Goal: Task Accomplishment & Management: Complete application form

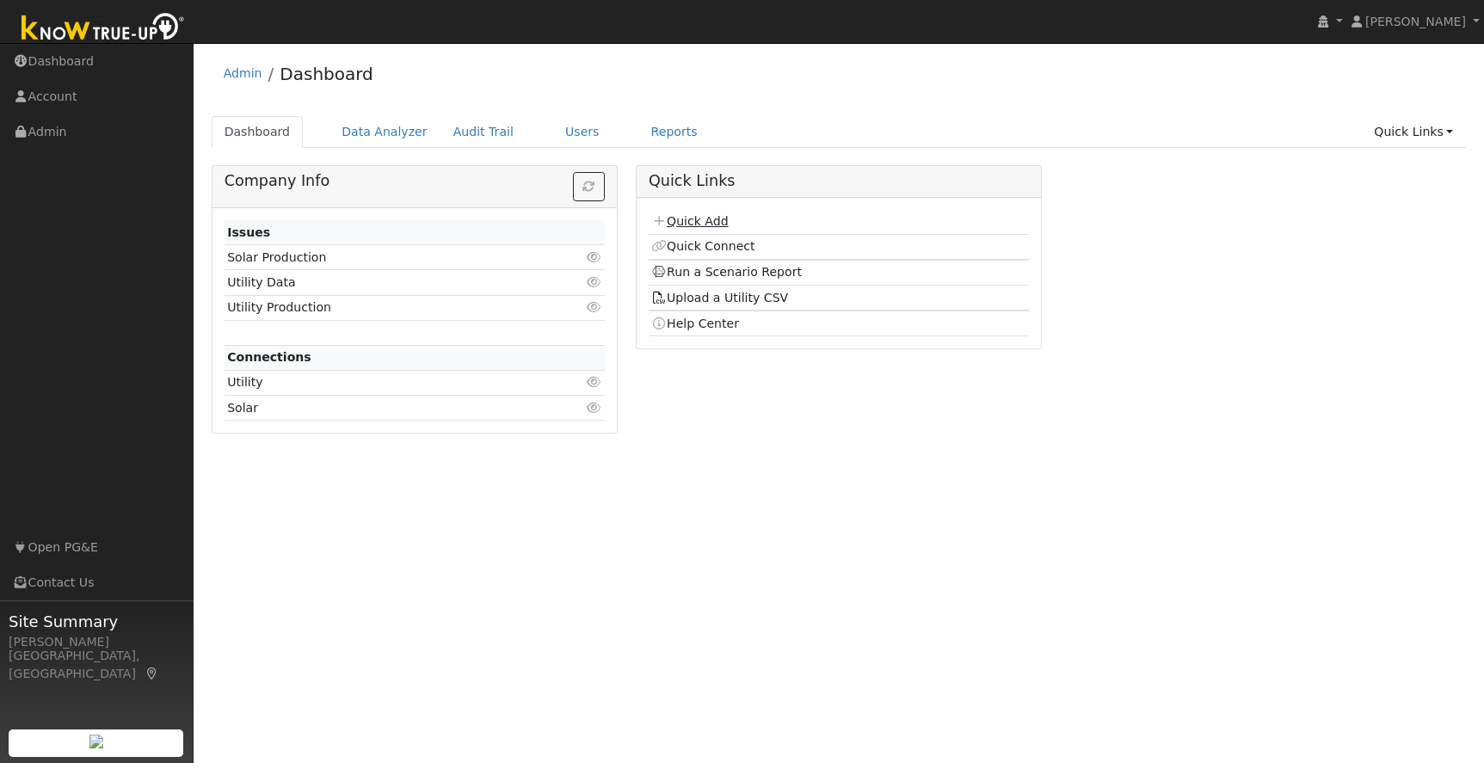
click at [705, 224] on link "Quick Add" at bounding box center [689, 221] width 77 height 14
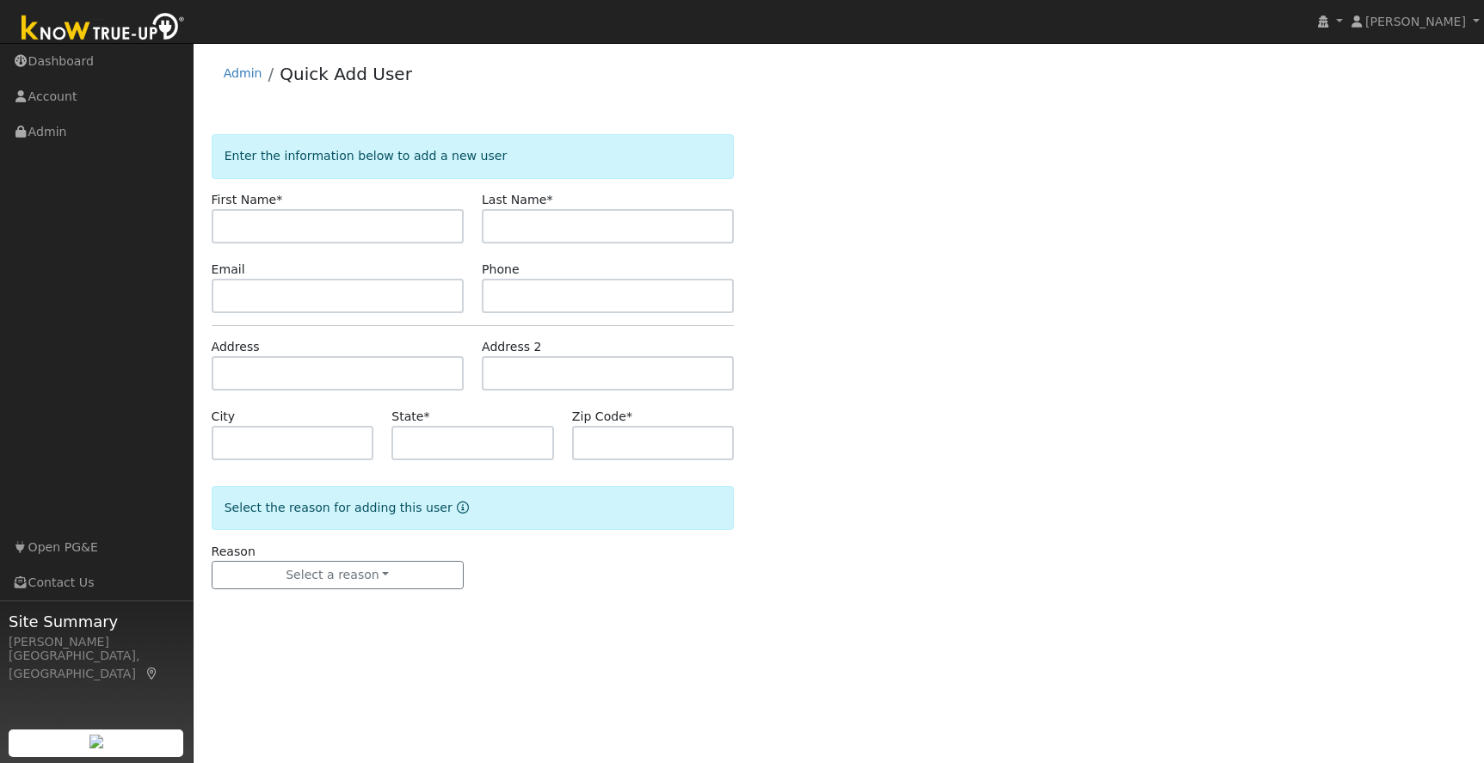
click at [277, 219] on input "text" at bounding box center [338, 226] width 252 height 34
type input "[PERSON_NAME]"
type input "Barua"
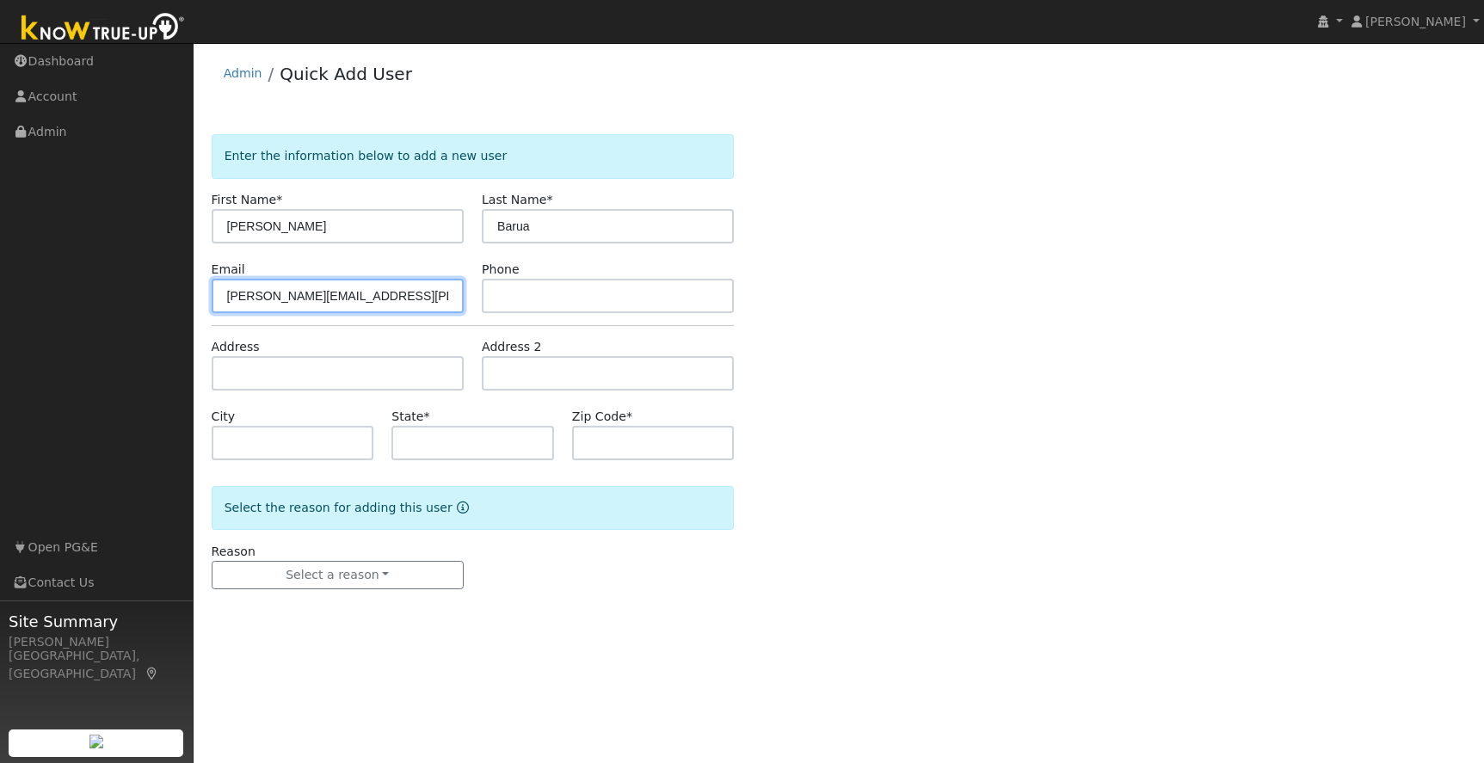
type input "arindam.barua@gmail.com"
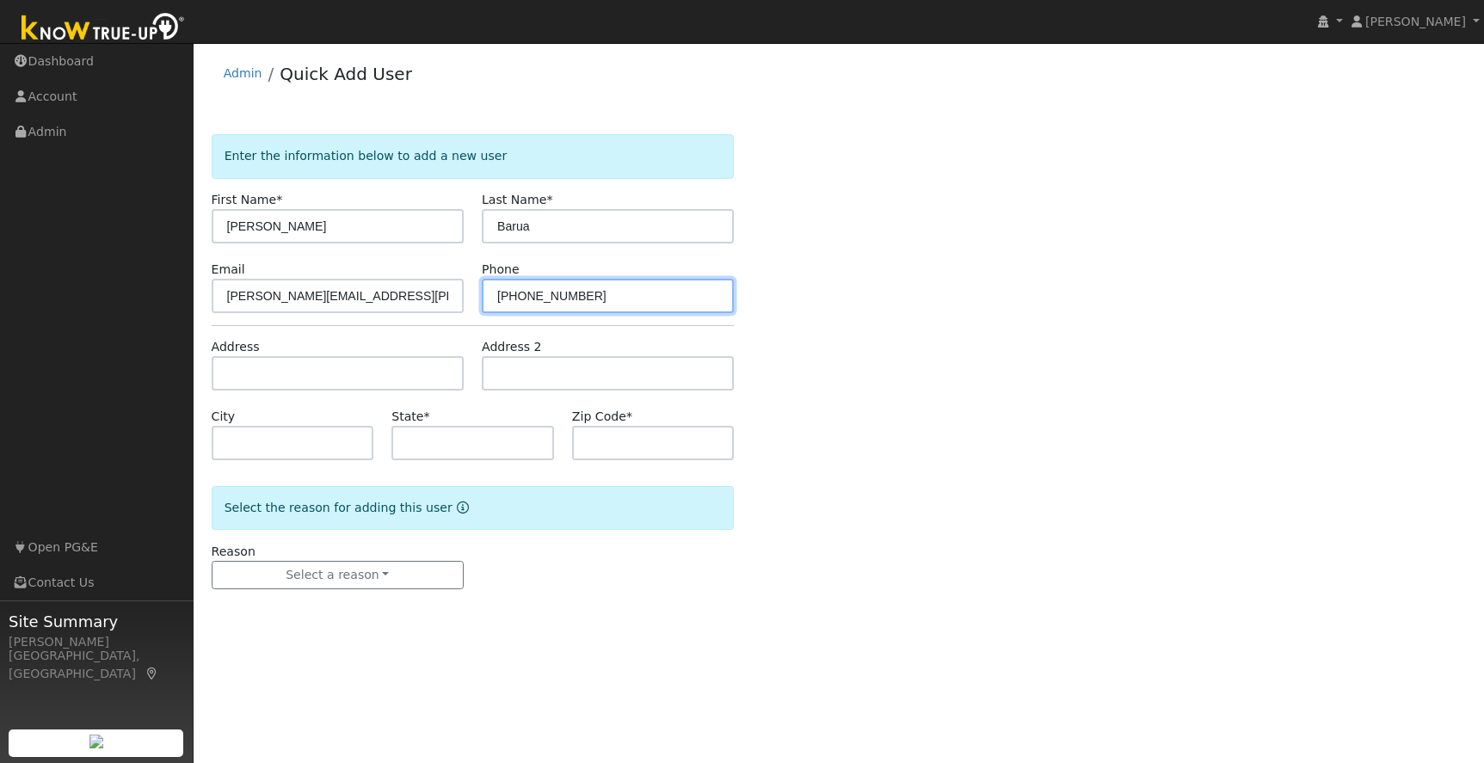
type input "408-391-0136"
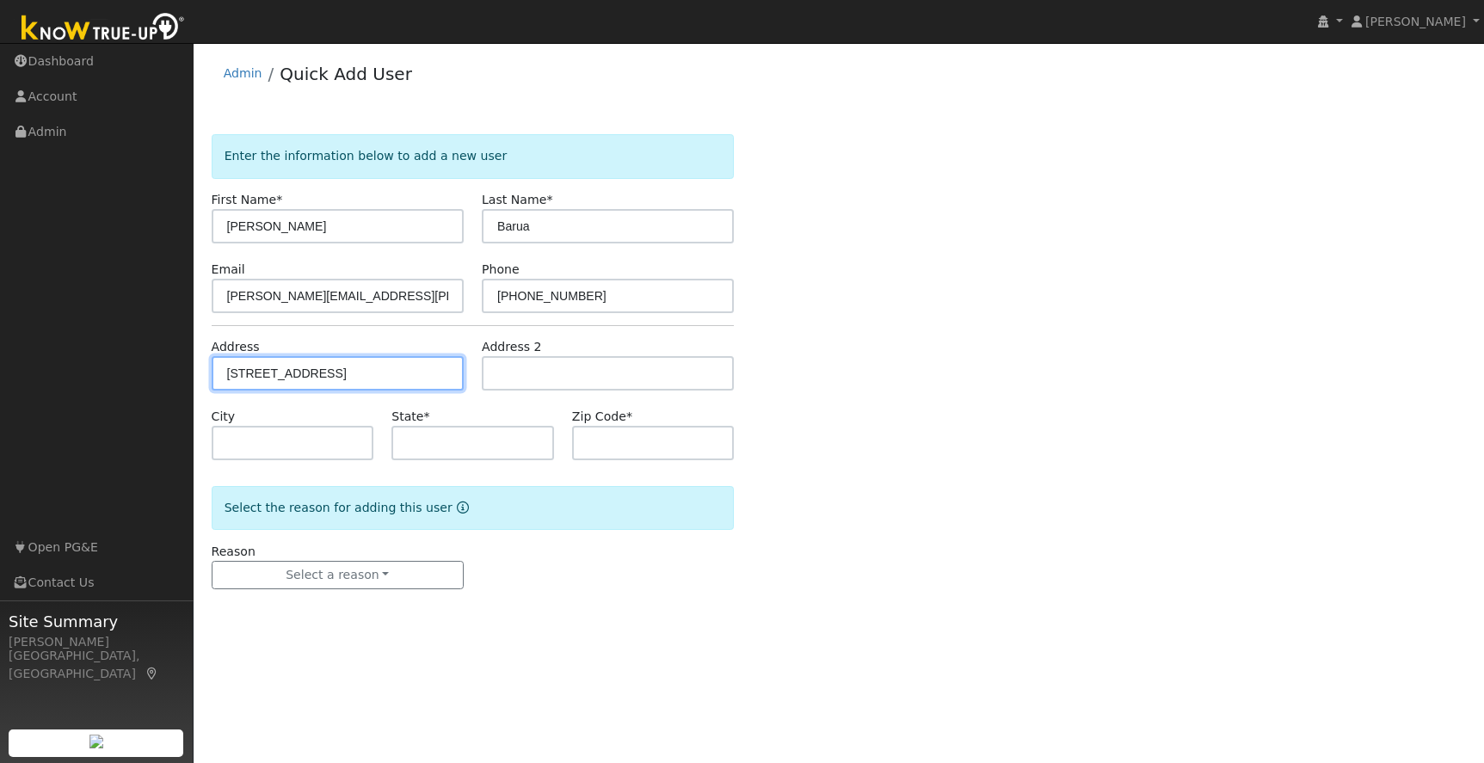
type input "[STREET_ADDRESS]"
type input "Groveland"
type input "CA"
type input "95321"
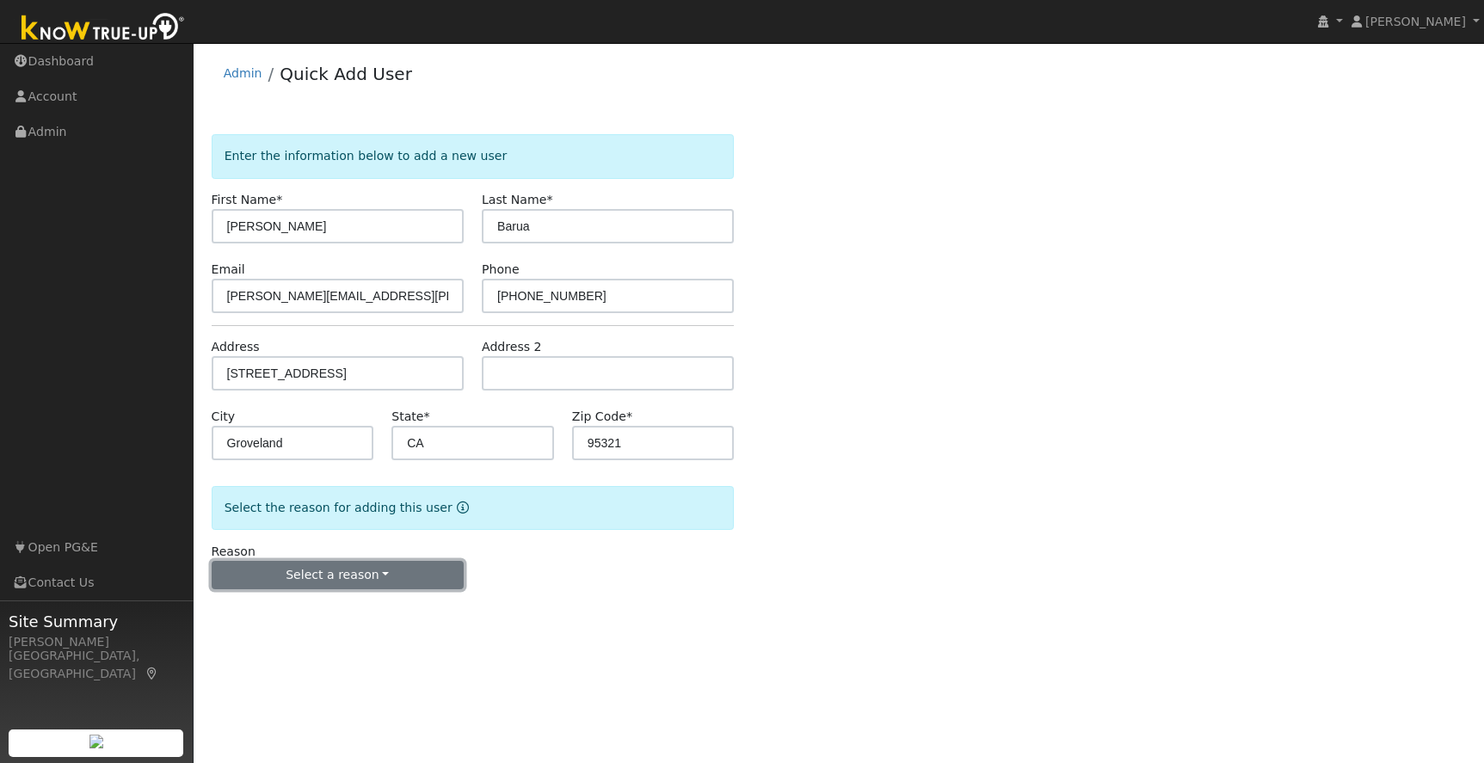
click at [355, 578] on button "Select a reason" at bounding box center [338, 575] width 252 height 29
click at [281, 611] on link "New lead" at bounding box center [308, 611] width 190 height 24
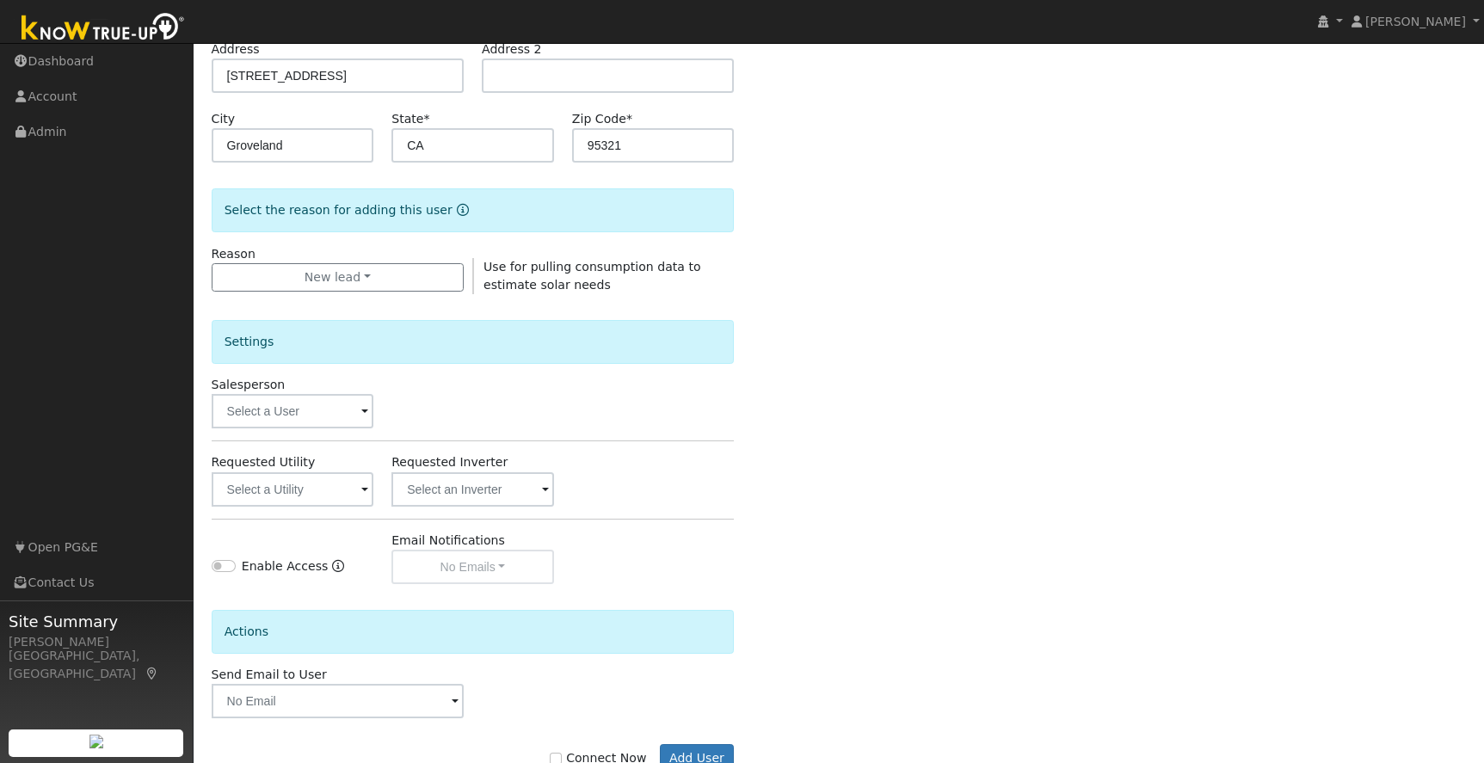
scroll to position [351, 0]
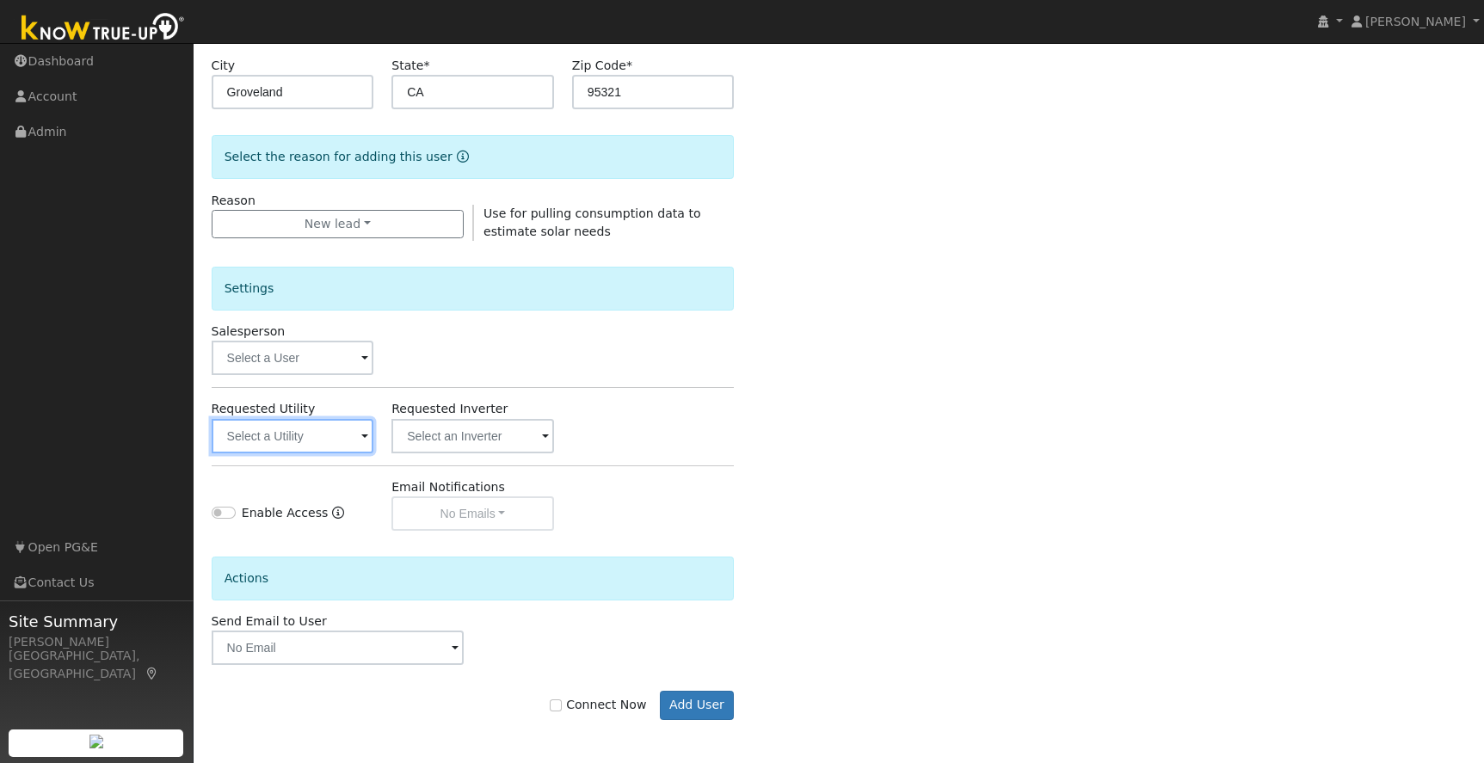
click at [269, 435] on input "text" at bounding box center [293, 436] width 163 height 34
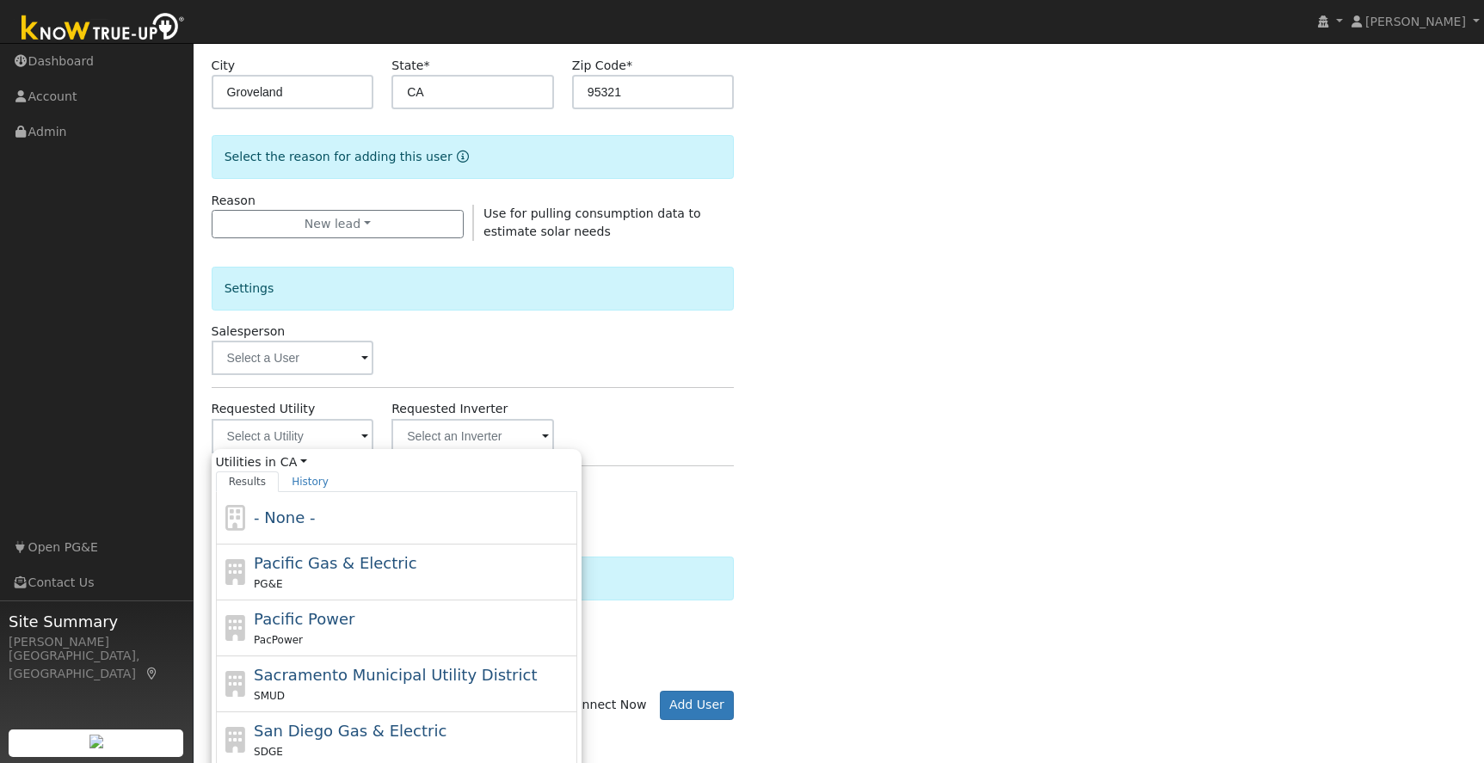
click at [324, 569] on span "Pacific Gas & Electric" at bounding box center [335, 563] width 163 height 18
type input "Pacific Gas & Electric"
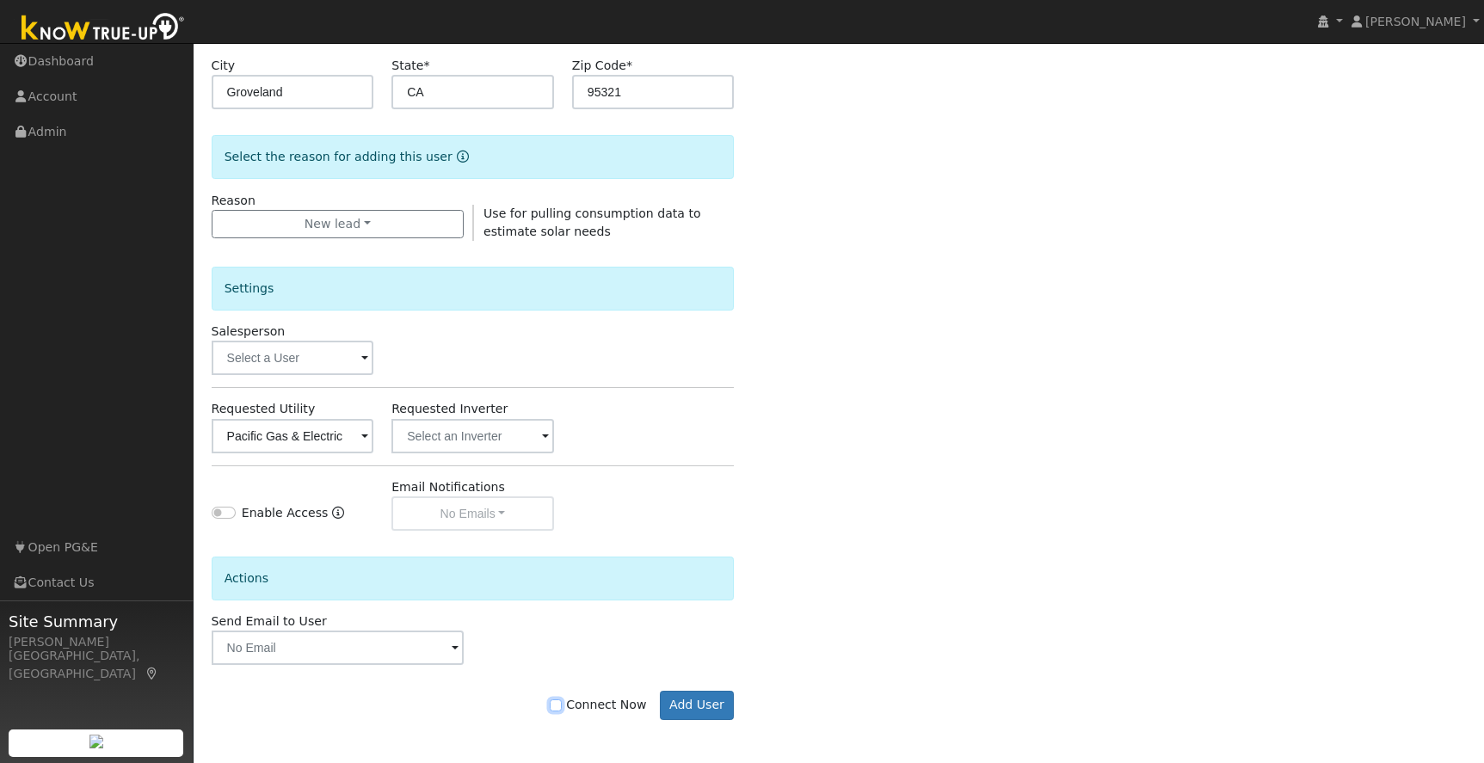
click at [562, 705] on input "Connect Now" at bounding box center [556, 705] width 12 height 12
checkbox input "true"
click at [700, 707] on button "Add User" at bounding box center [697, 705] width 75 height 29
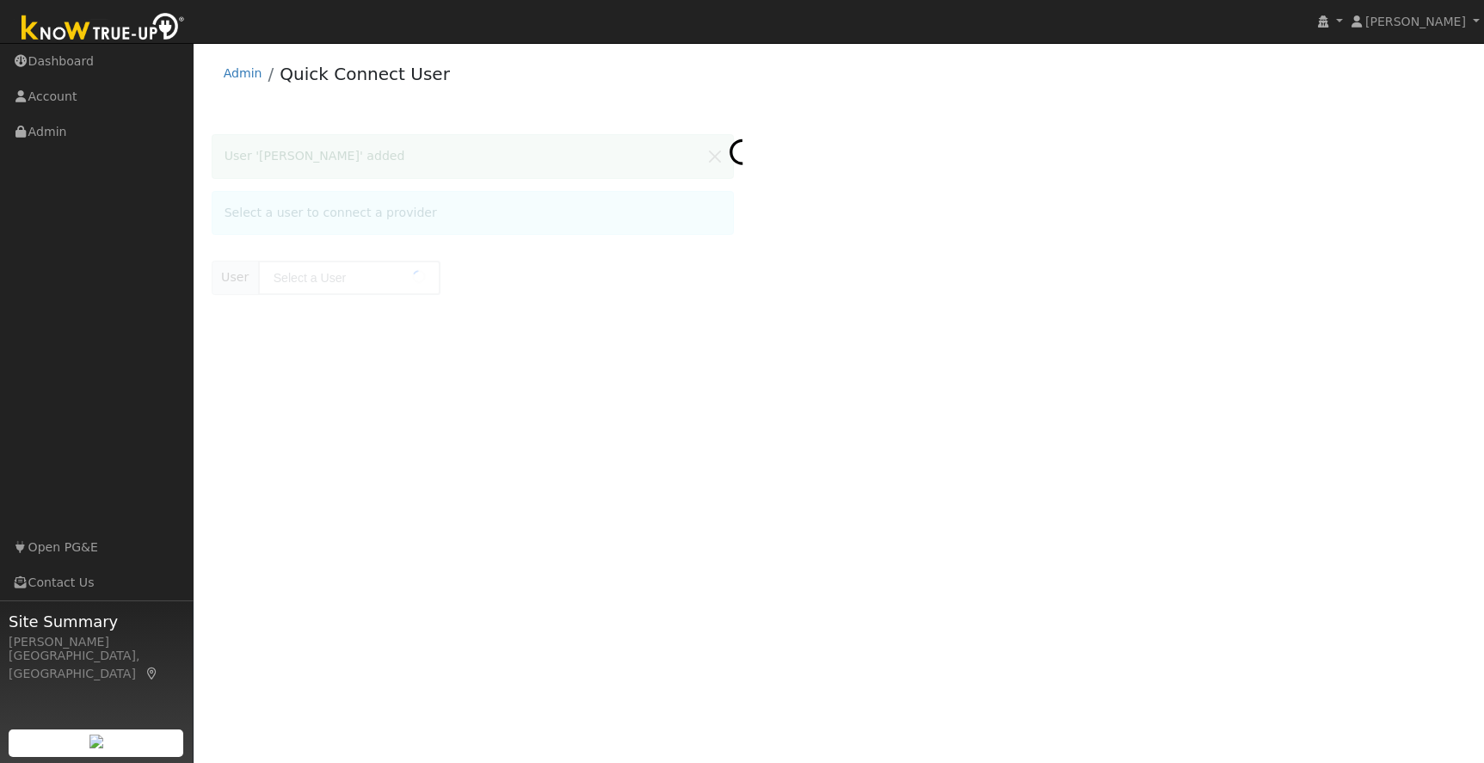
type input "Arindam Barua"
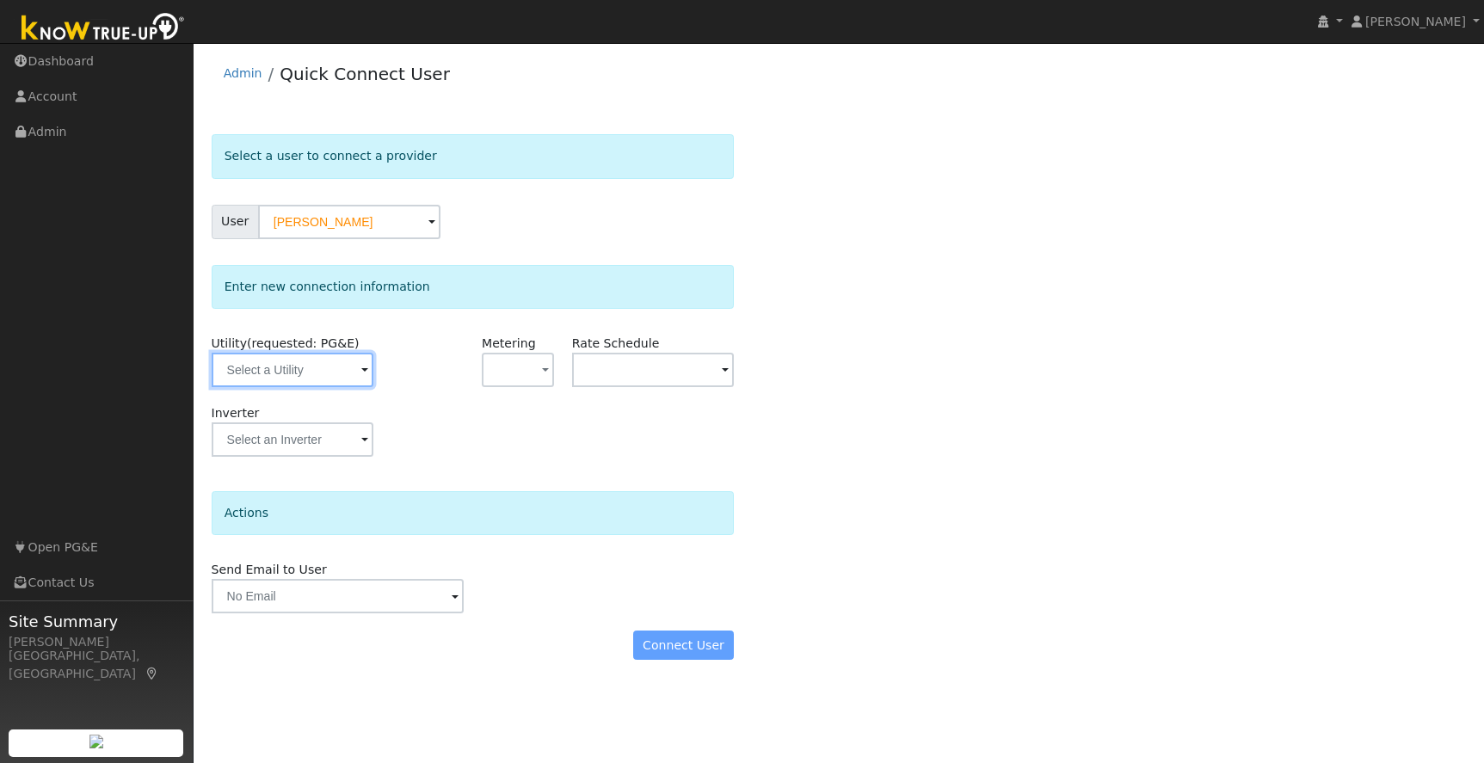
click at [270, 373] on input "text" at bounding box center [293, 370] width 163 height 34
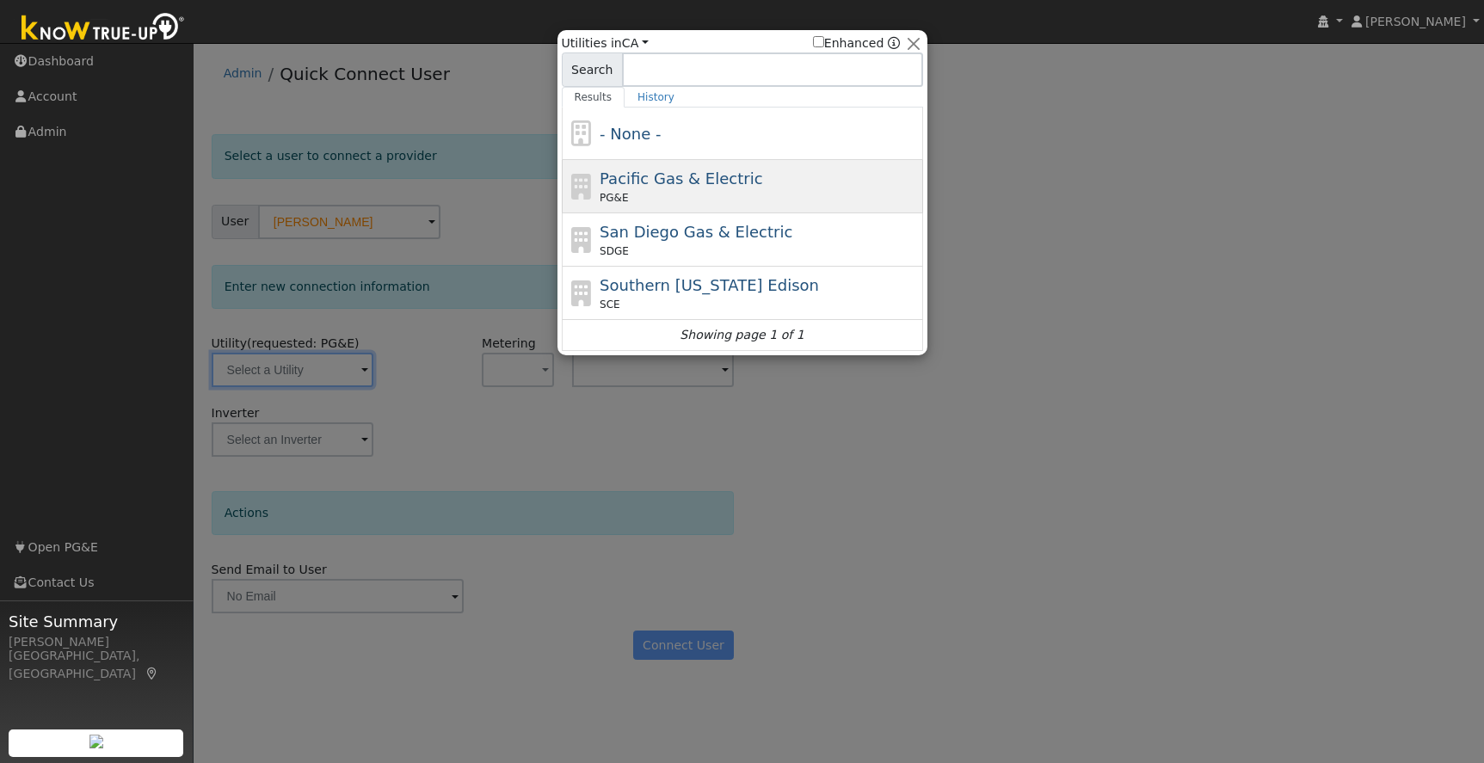
click at [843, 179] on div "Pacific Gas & Electric PG&E" at bounding box center [759, 186] width 319 height 39
type input "PG&E"
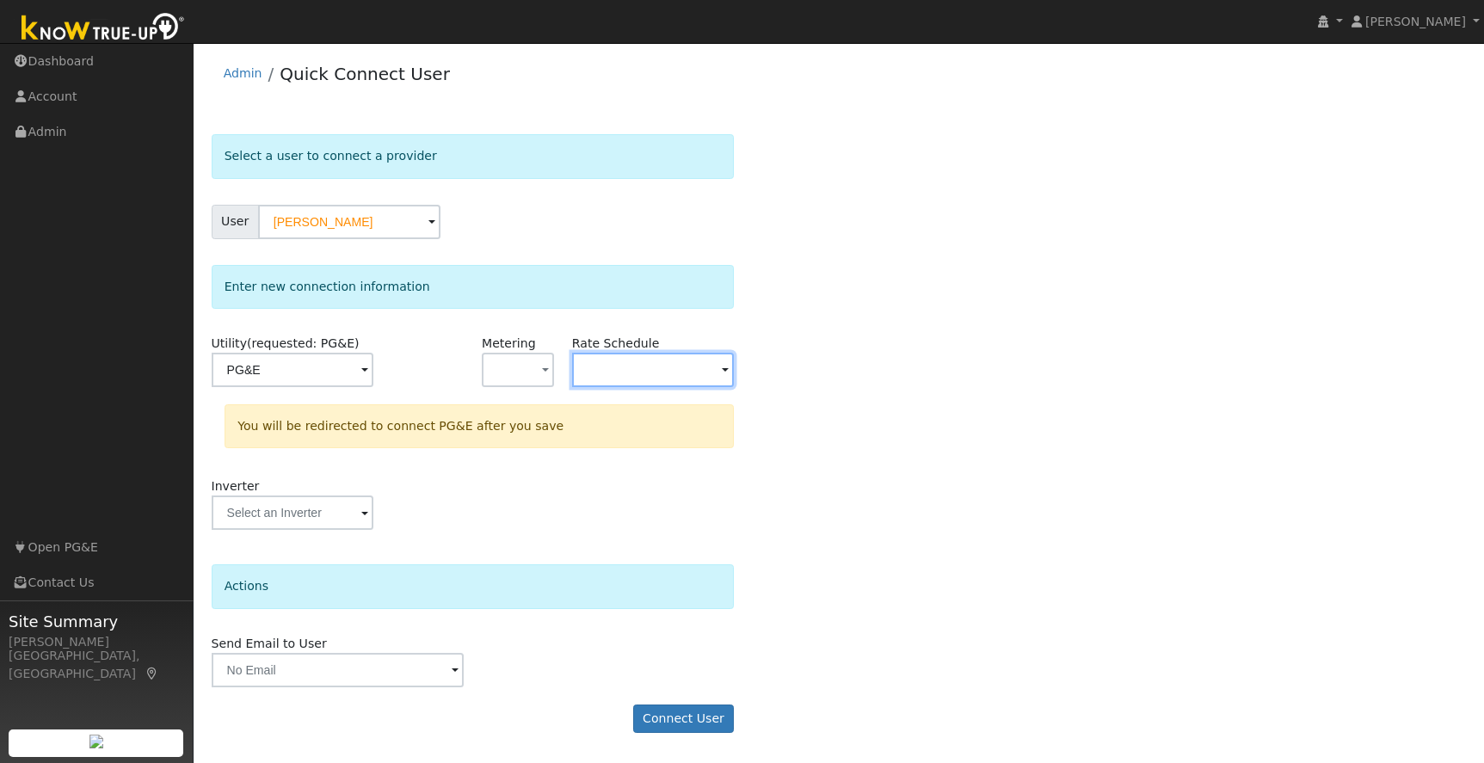
click at [622, 367] on input "text" at bounding box center [653, 370] width 163 height 34
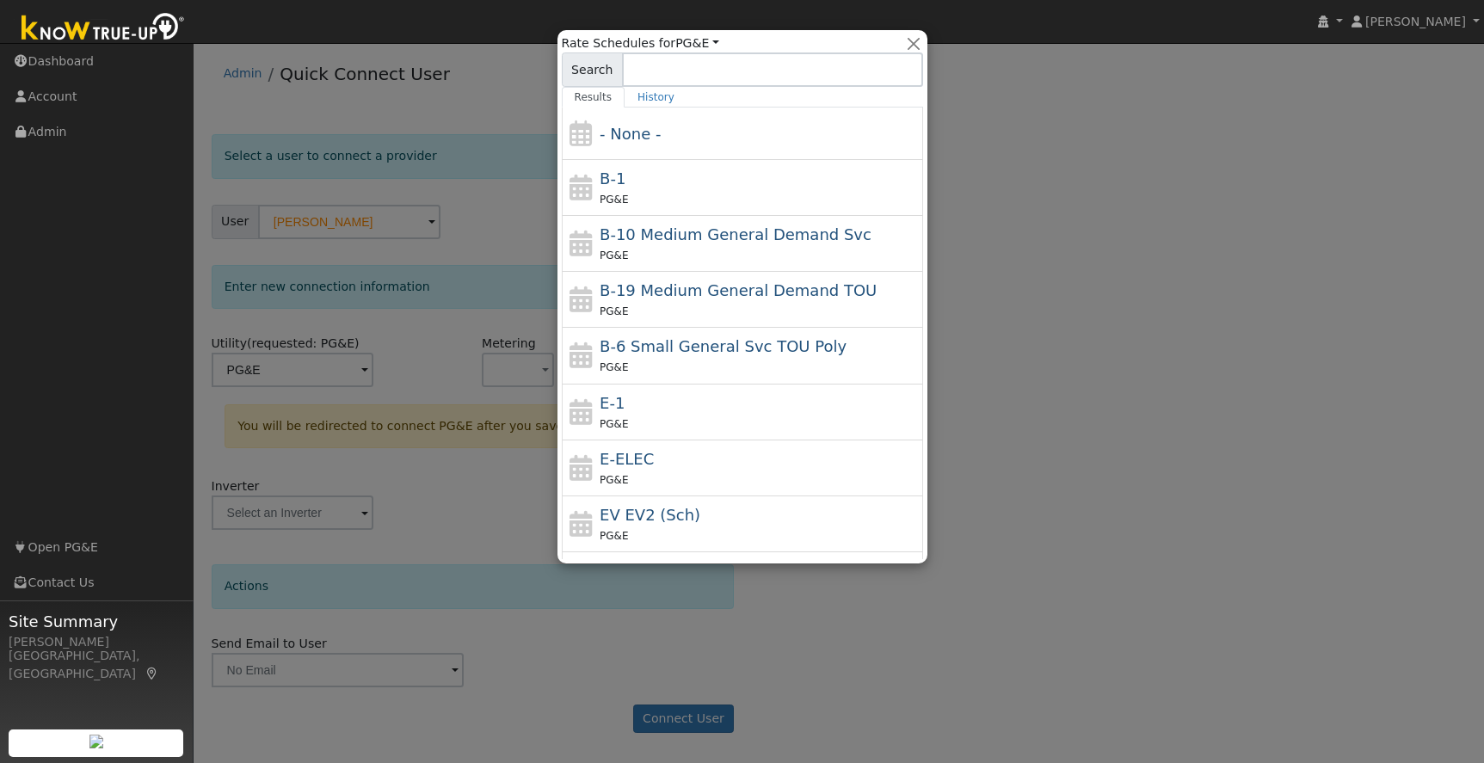
click at [658, 464] on div "E-ELEC PG&E" at bounding box center [759, 467] width 319 height 41
type input "E-ELEC"
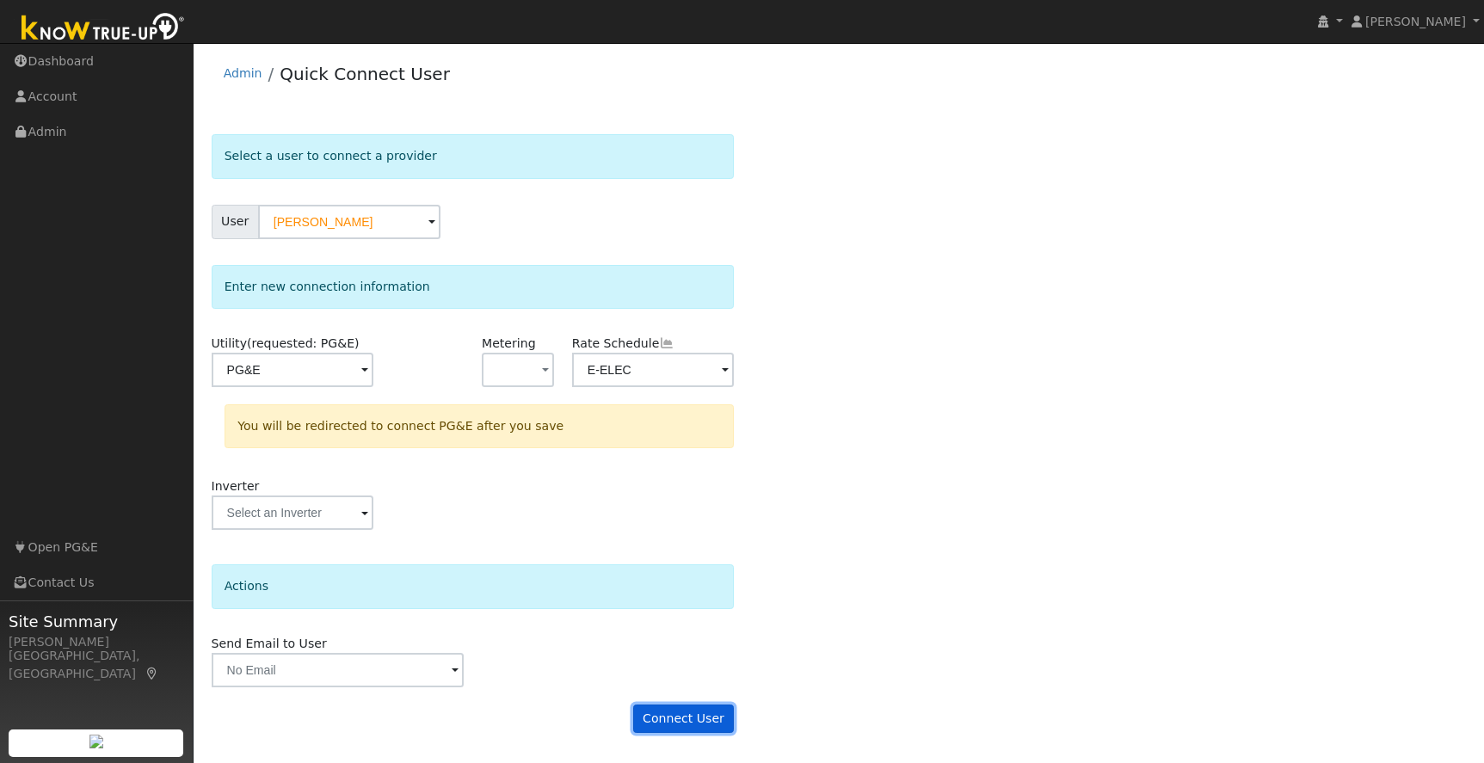
click at [680, 718] on button "Connect User" at bounding box center [684, 719] width 102 height 29
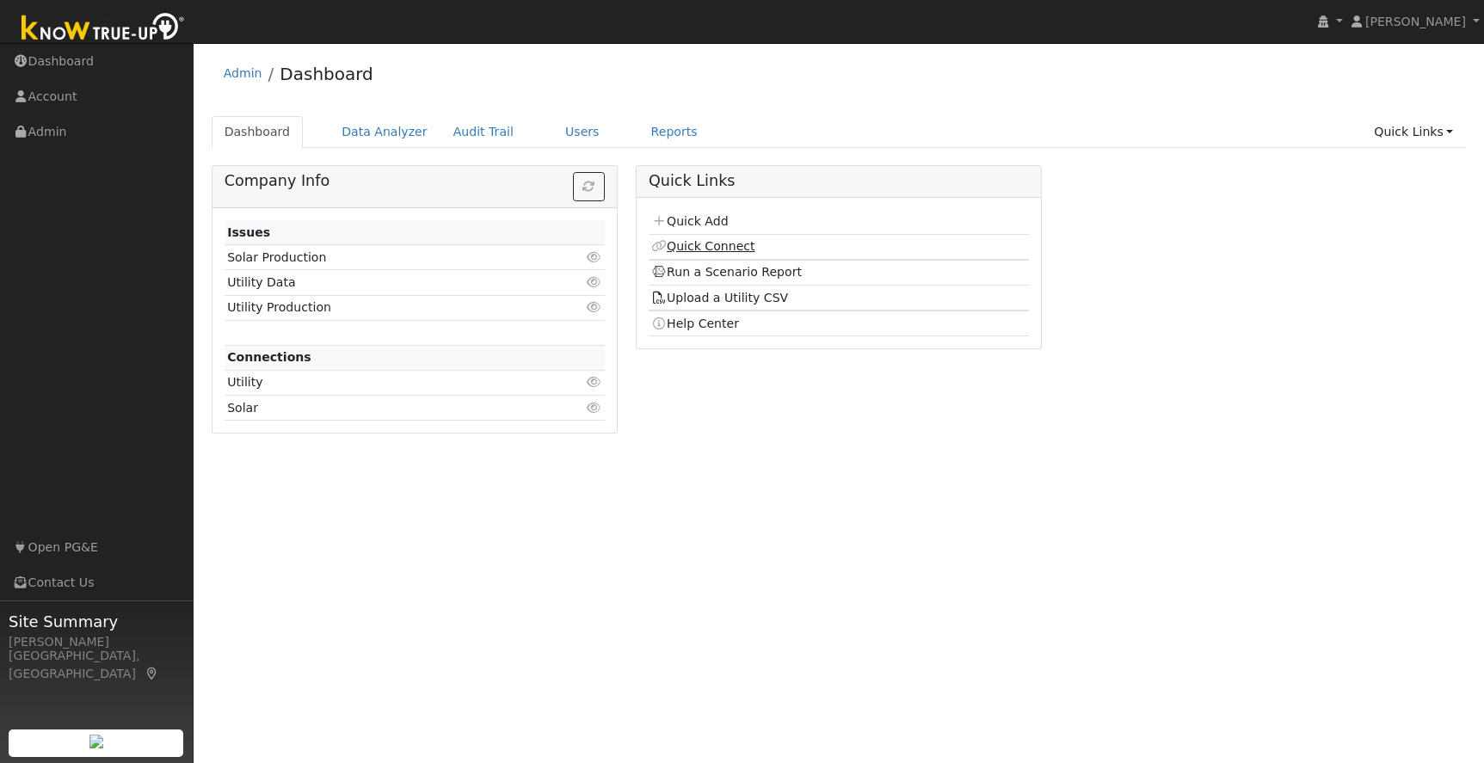
click at [725, 249] on link "Quick Connect" at bounding box center [702, 246] width 103 height 14
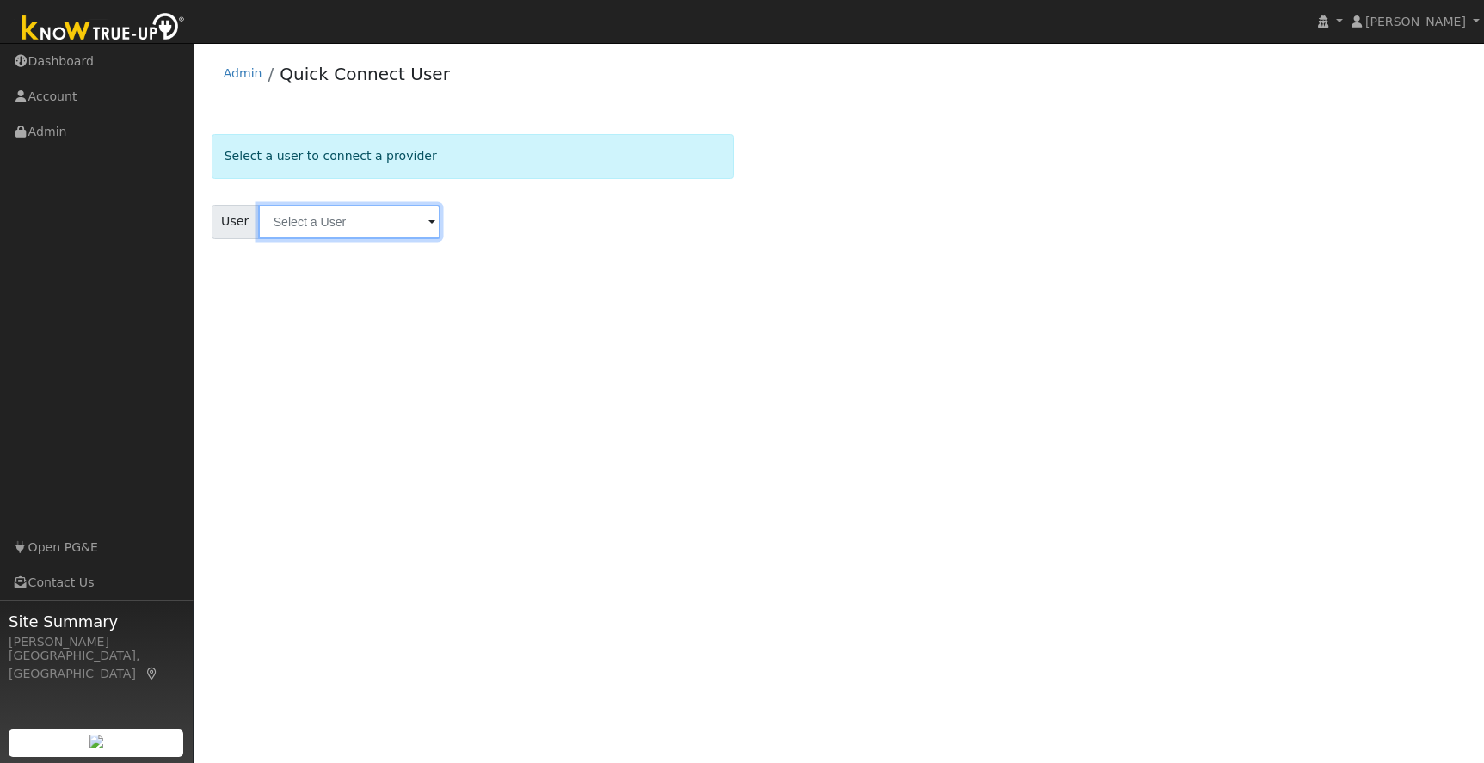
click at [353, 217] on input "text" at bounding box center [349, 222] width 182 height 34
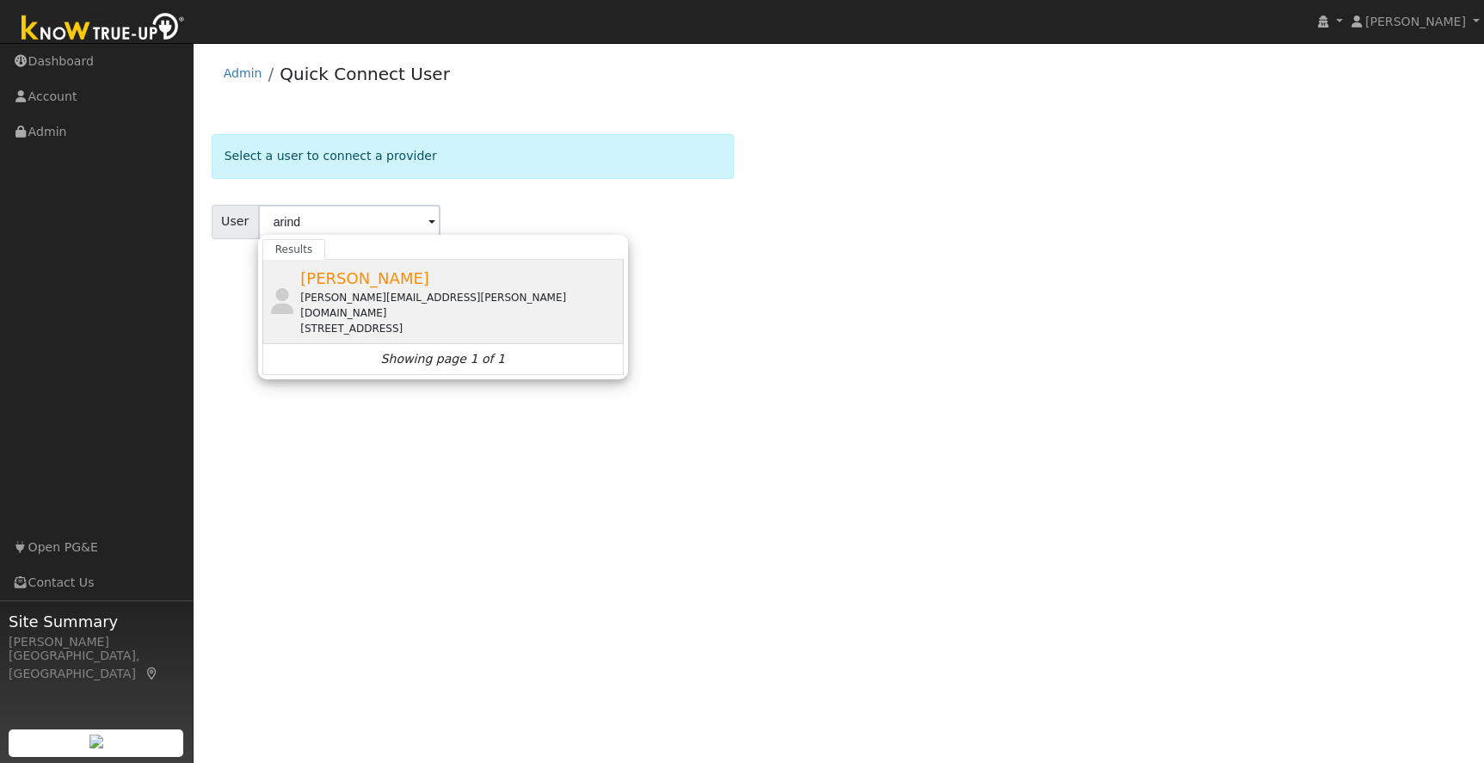
click at [397, 290] on div "[PERSON_NAME][EMAIL_ADDRESS][PERSON_NAME][DOMAIN_NAME]" at bounding box center [459, 305] width 319 height 31
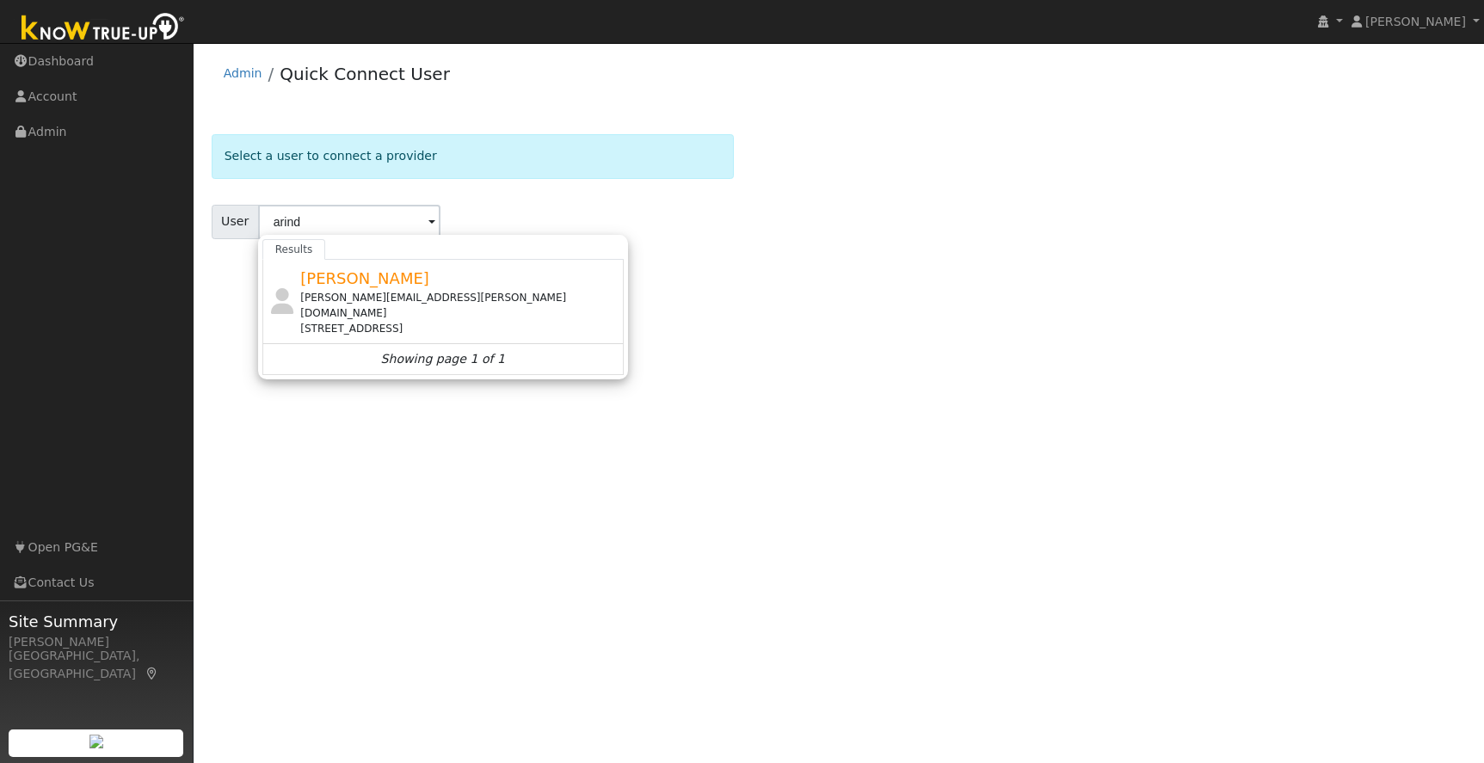
type input "[PERSON_NAME]"
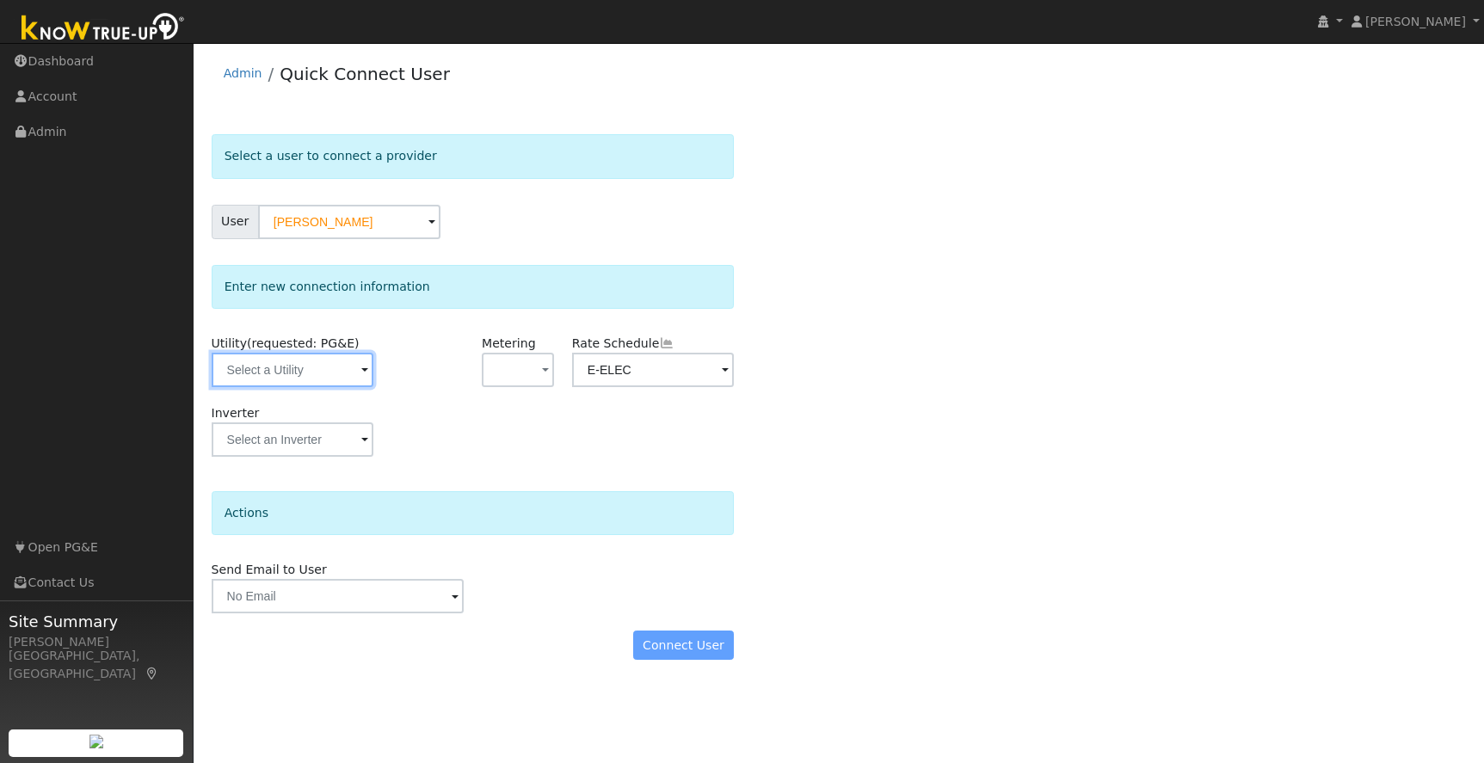
click at [326, 366] on input "text" at bounding box center [293, 370] width 163 height 34
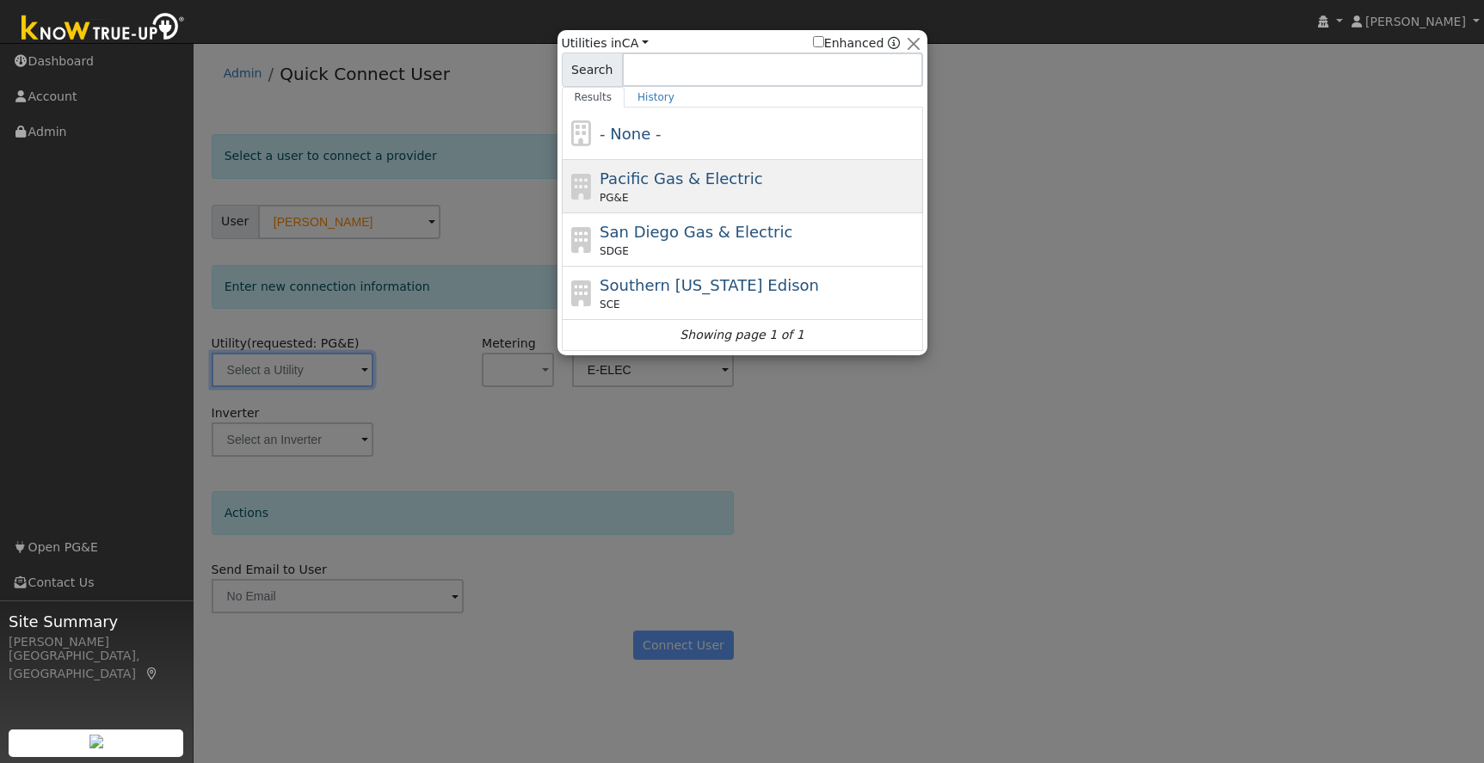
click at [711, 180] on span "Pacific Gas & Electric" at bounding box center [681, 178] width 163 height 18
type input "PG&E"
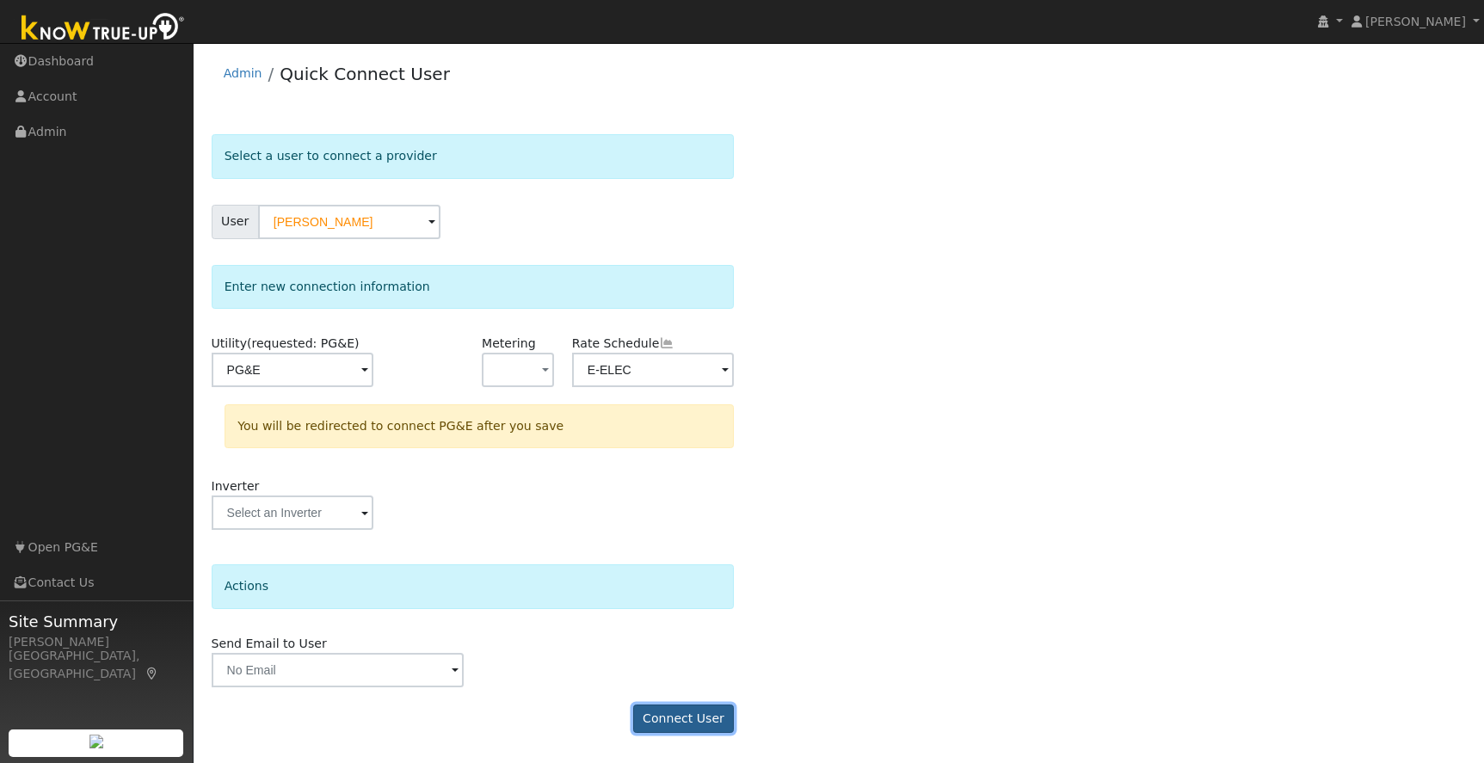
click at [681, 716] on button "Connect User" at bounding box center [684, 719] width 102 height 29
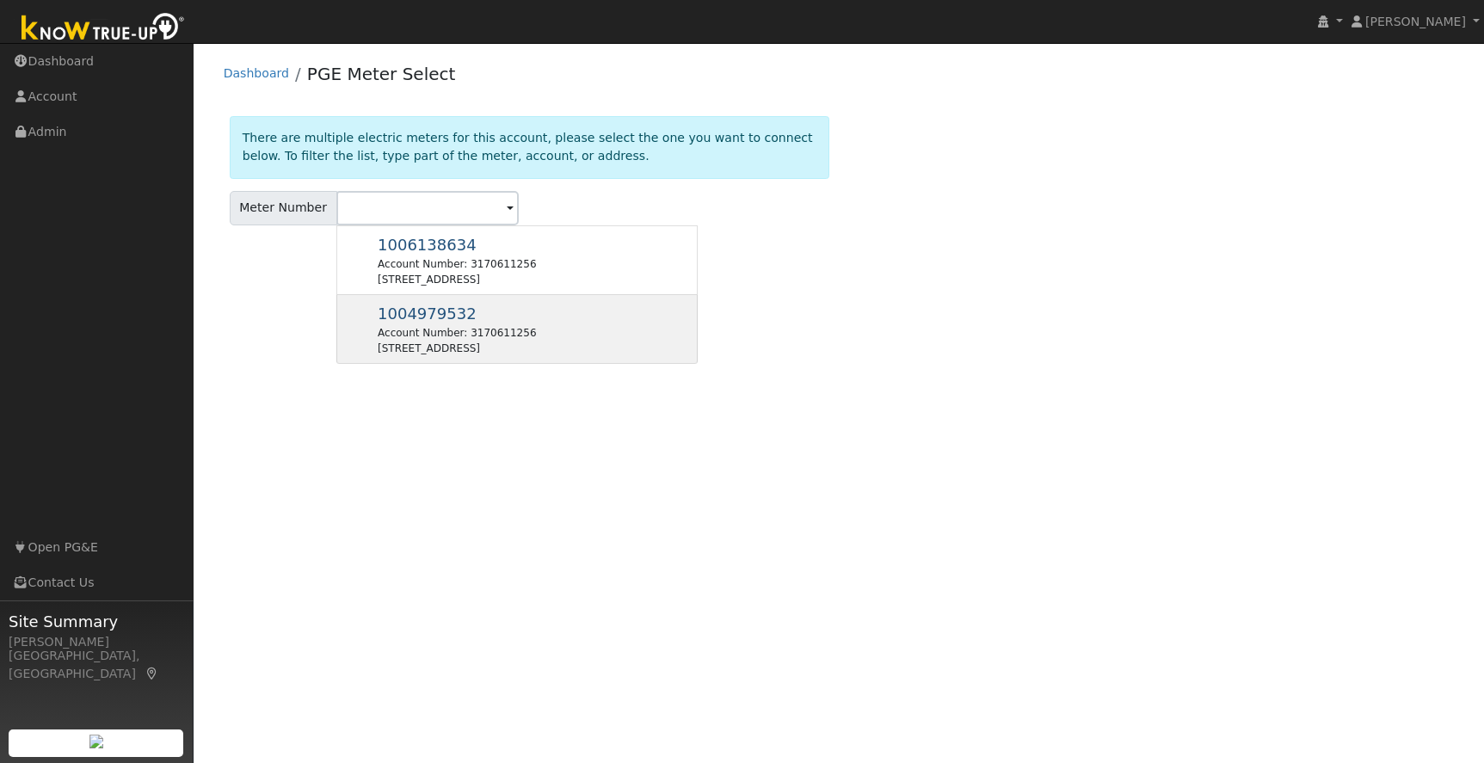
click at [490, 342] on div "22111 Hells Hollow Rd, Groveland, CA 95321" at bounding box center [457, 348] width 158 height 15
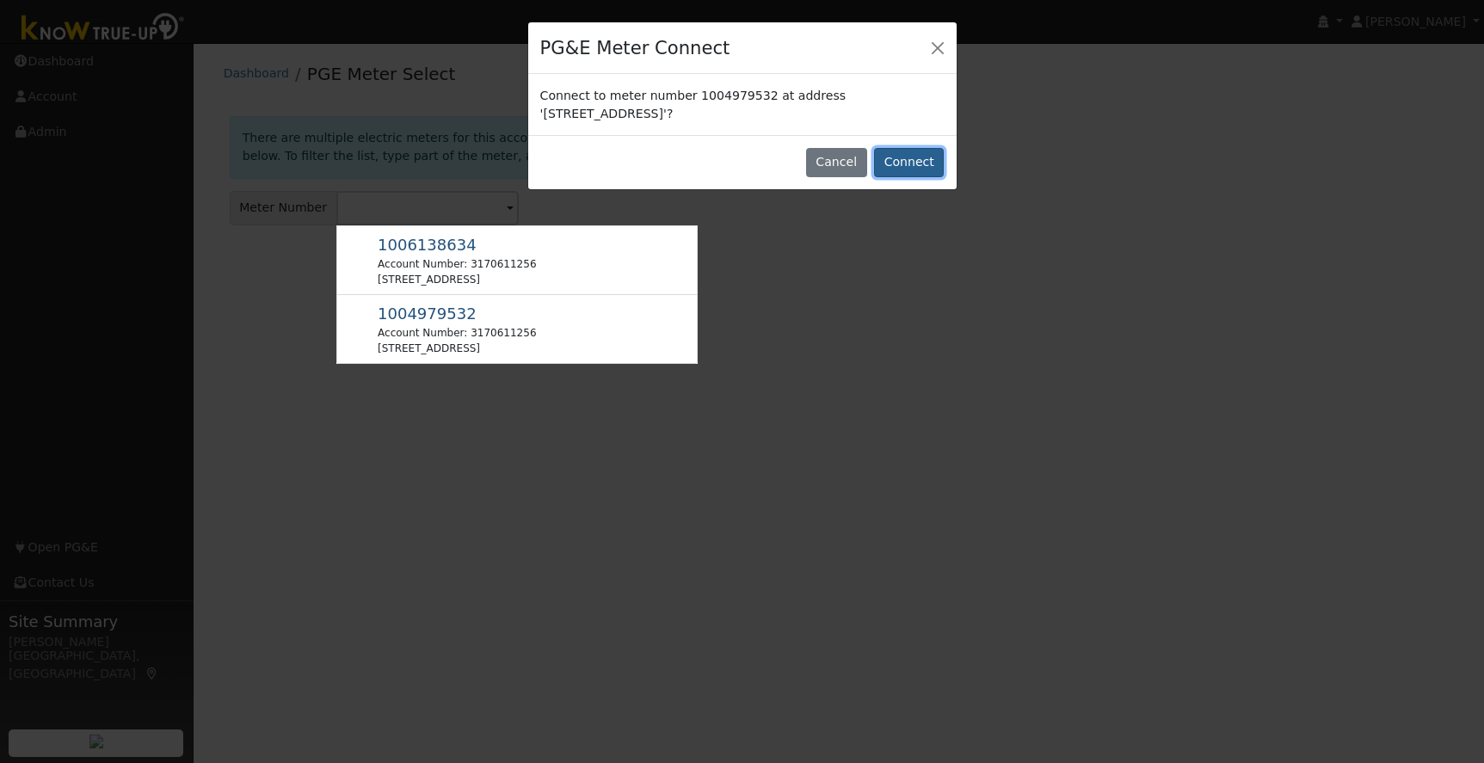
click at [919, 160] on button "Connect" at bounding box center [909, 162] width 70 height 29
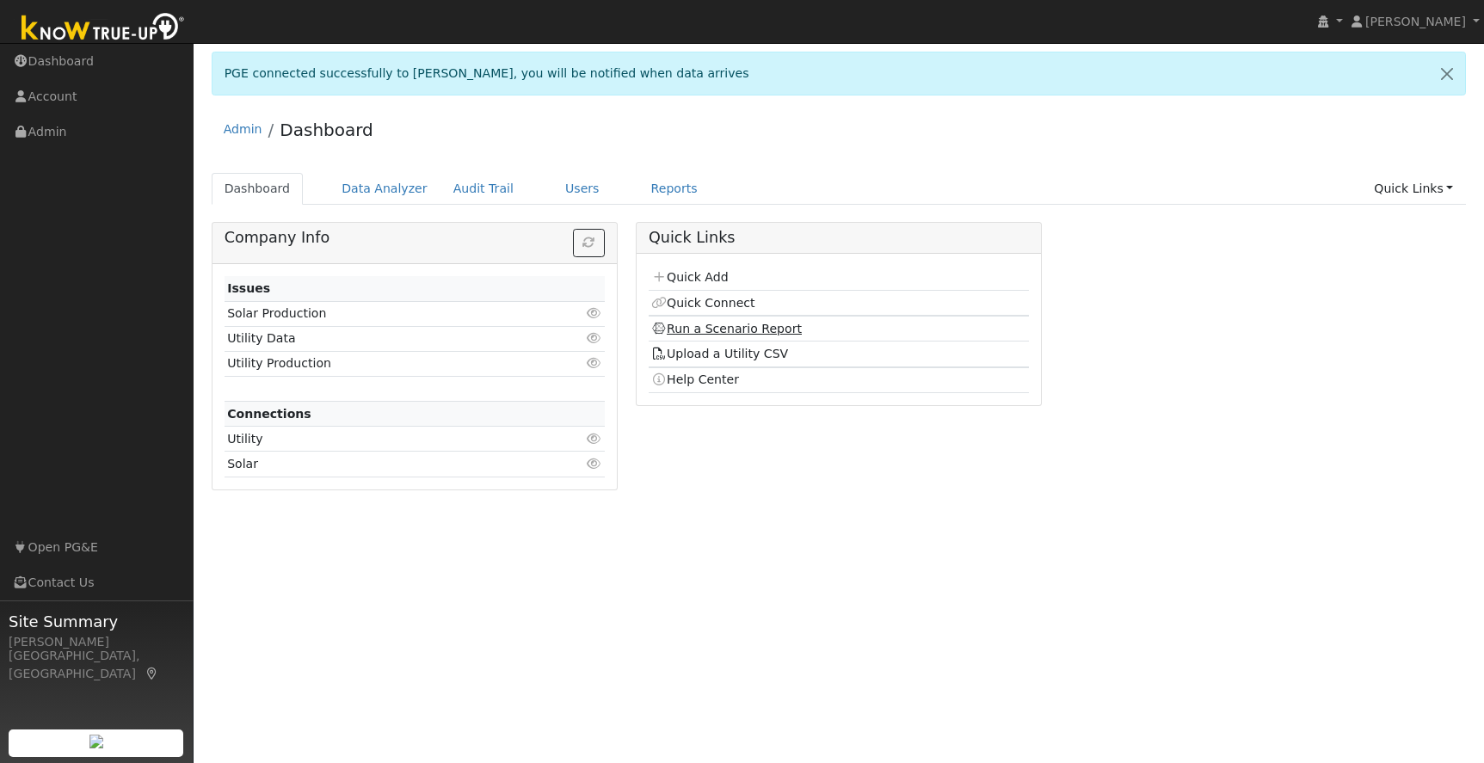
click at [710, 330] on link "Run a Scenario Report" at bounding box center [726, 329] width 151 height 14
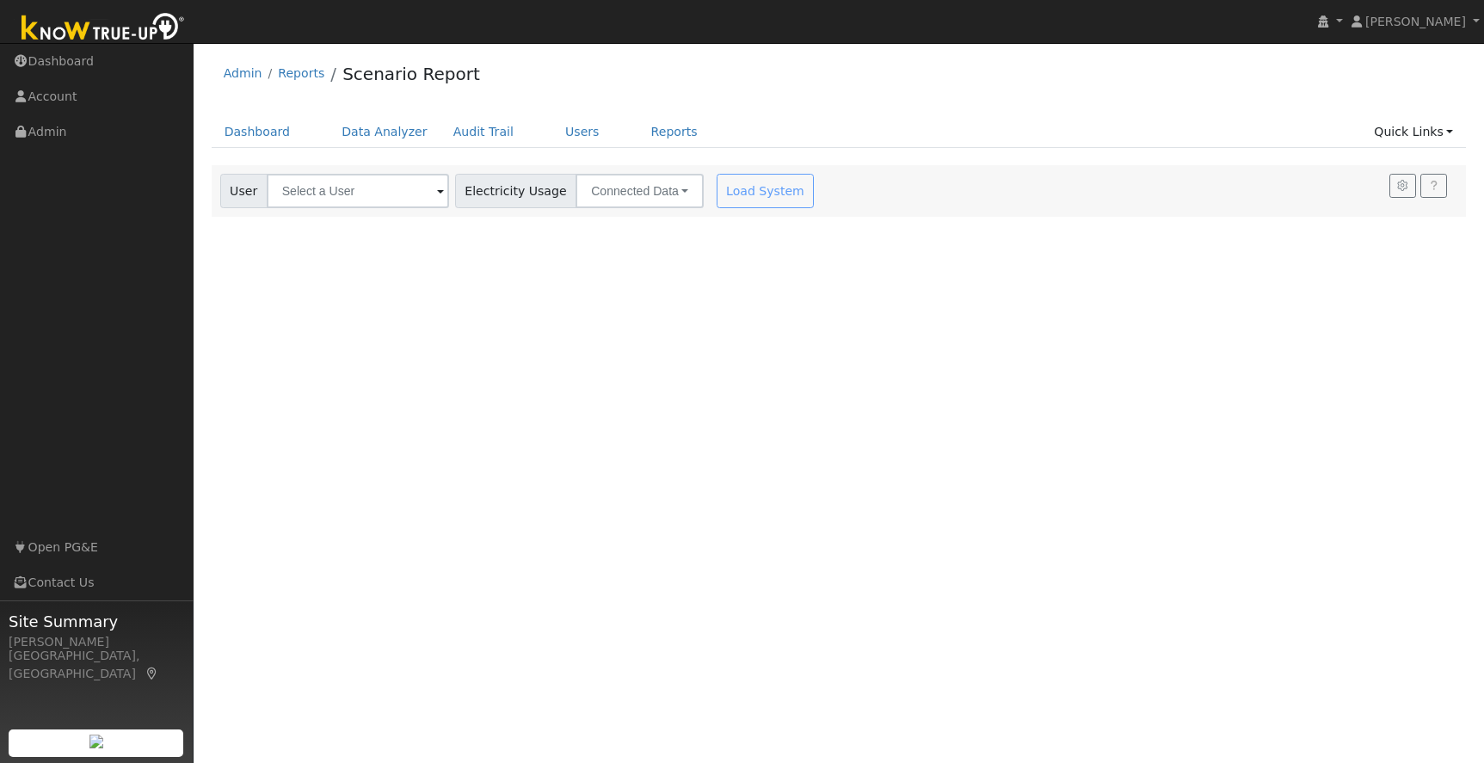
click at [744, 189] on div "Load System" at bounding box center [767, 191] width 108 height 34
click at [738, 197] on div "Load System" at bounding box center [767, 191] width 108 height 34
click at [798, 258] on div "User Profile First name Last name Email Email Notifications No Emails No Emails…" at bounding box center [839, 403] width 1290 height 720
click at [342, 195] on input "text" at bounding box center [358, 191] width 182 height 34
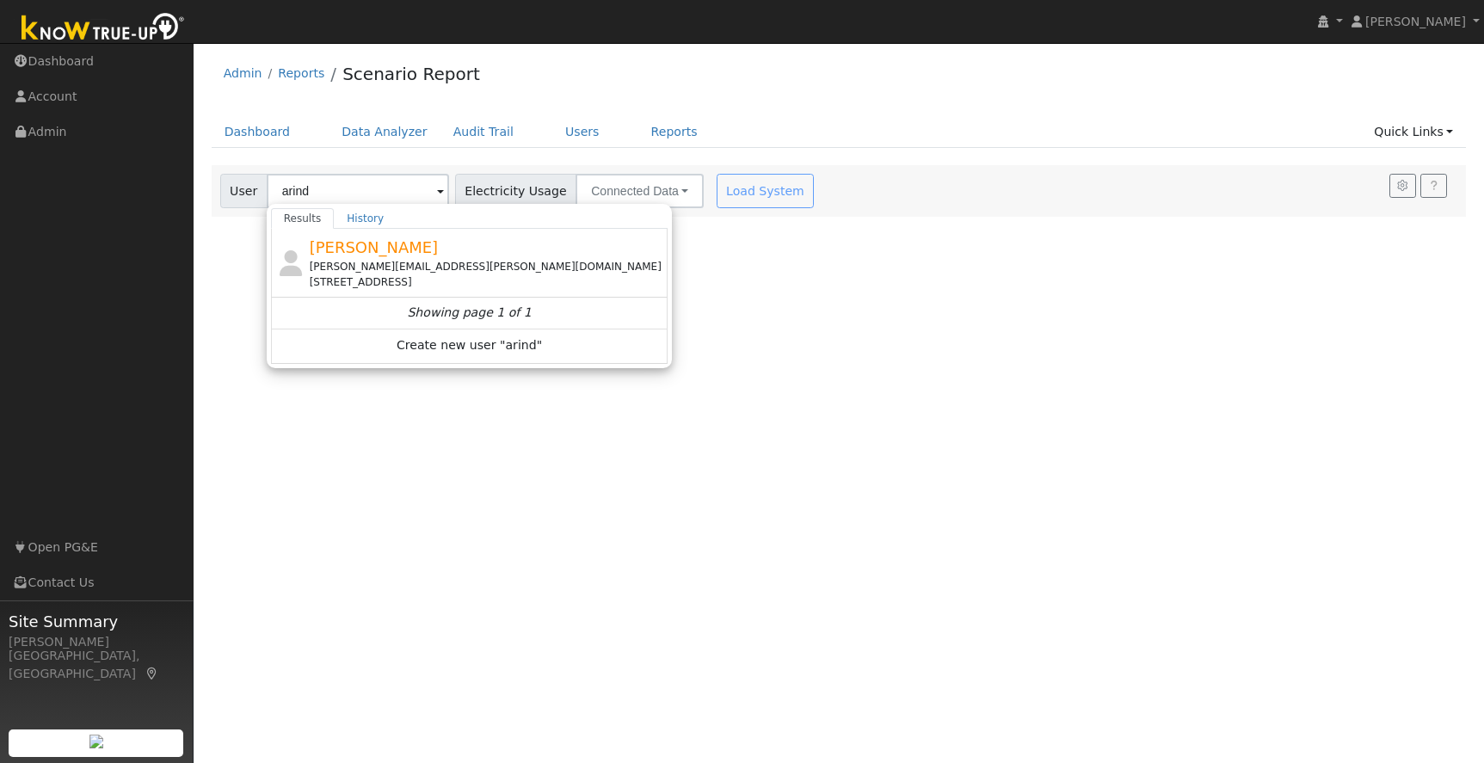
click at [355, 274] on div "[STREET_ADDRESS]" at bounding box center [487, 281] width 355 height 15
type input "[PERSON_NAME]"
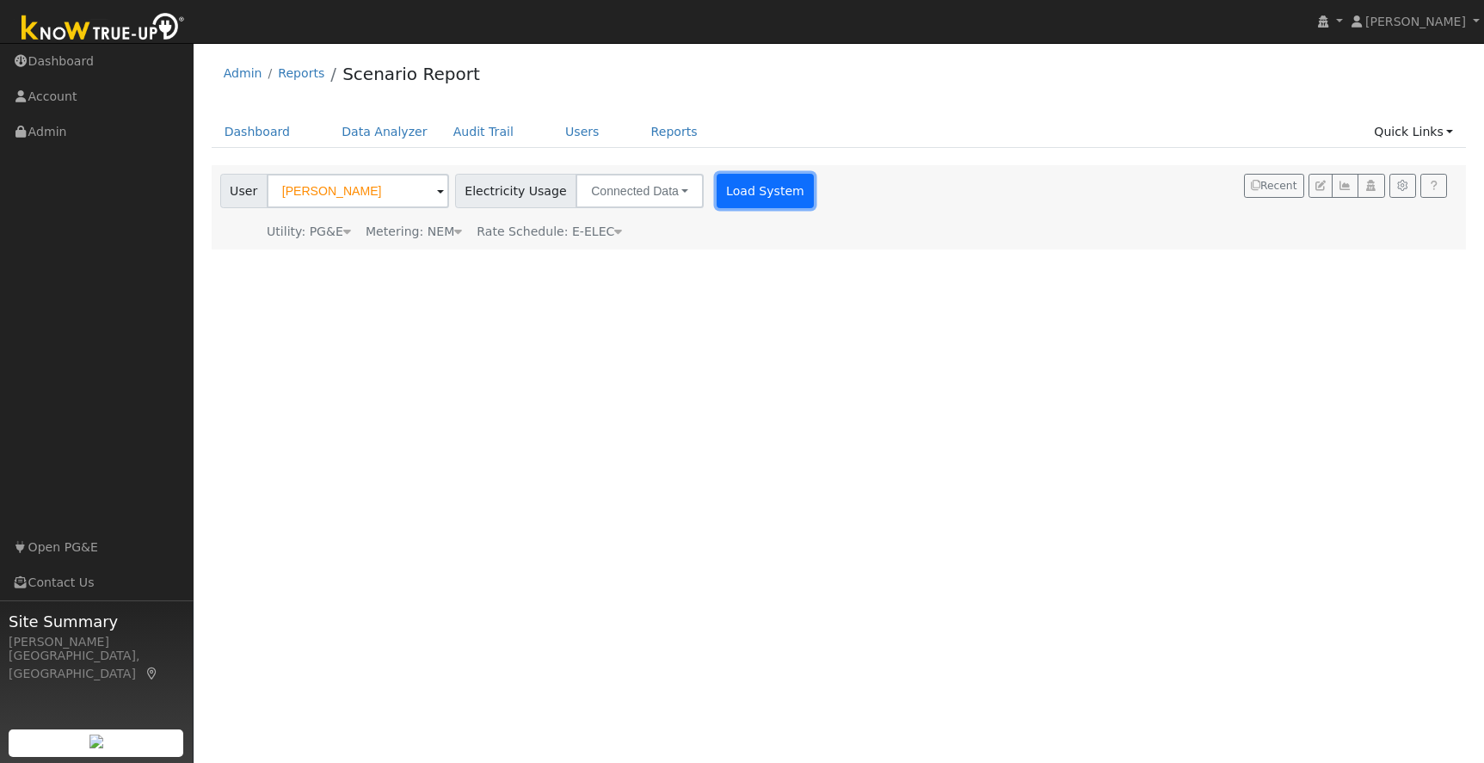
click at [724, 190] on button "Load System" at bounding box center [766, 191] width 98 height 34
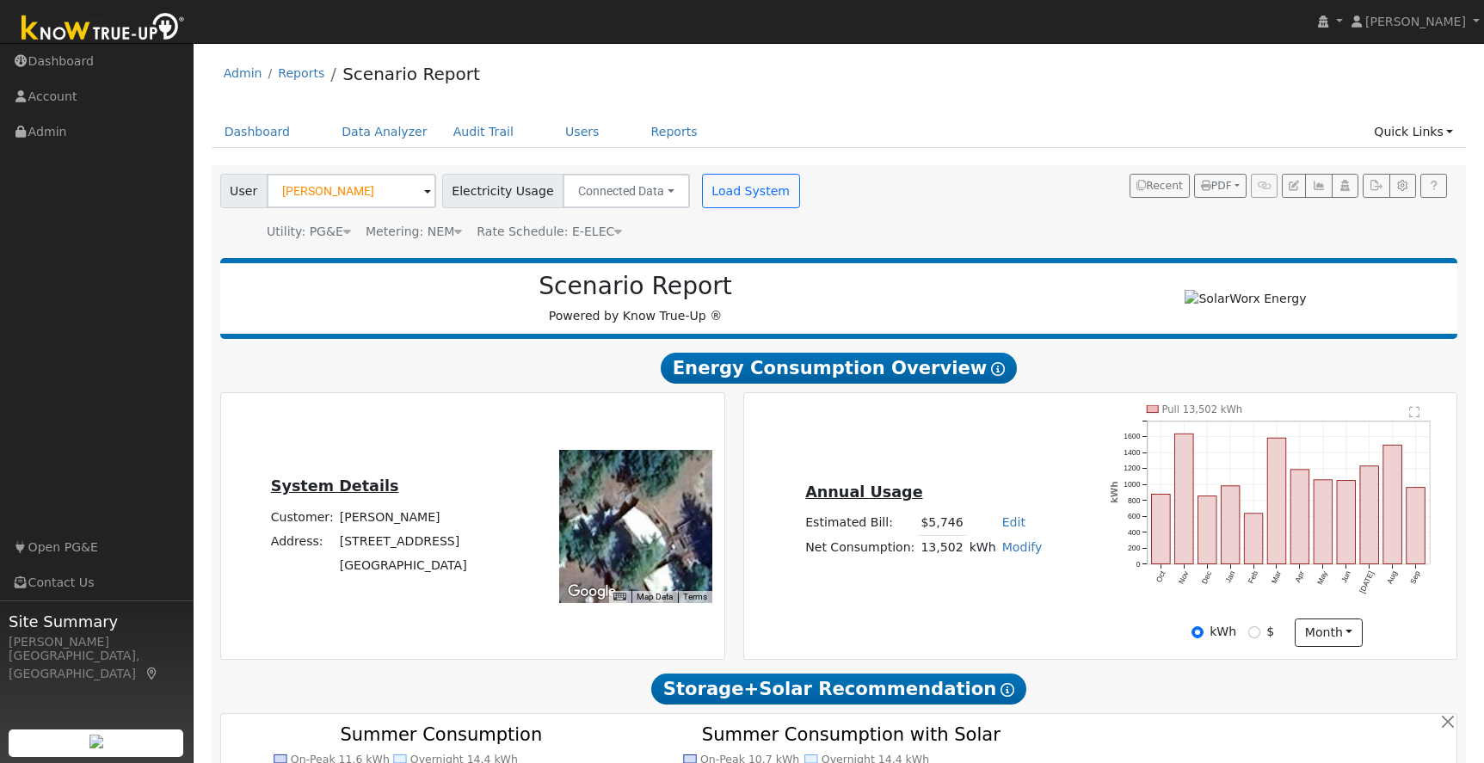
click at [1245, 606] on icon "Pull 13,502 kWh Oct Nov Dec Jan Feb Mar Apr May Jun [DATE] Aug Sep 0 200 400 60…" at bounding box center [1278, 511] width 336 height 212
click at [1380, 587] on icon "Pull 13,502 kWh Oct Nov Dec Jan Feb Mar Apr May Jun [DATE] Aug Sep 0 200 400 60…" at bounding box center [1278, 511] width 336 height 212
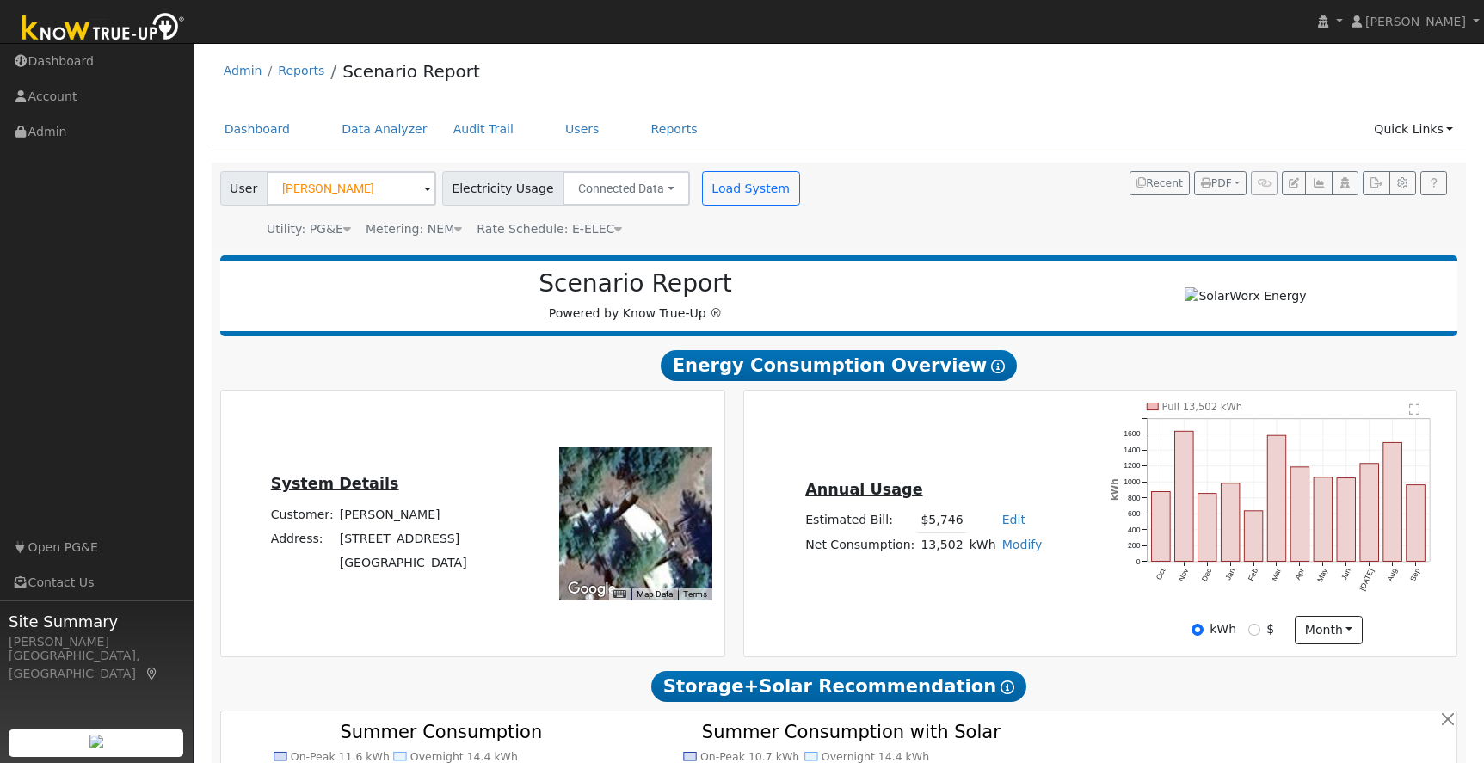
scroll to position [2, 0]
click at [1098, 607] on div "Annual Usage Estimated Bill: $5,746 Edit Estimated Bill $ Annual Net Consumptio…" at bounding box center [1100, 524] width 707 height 242
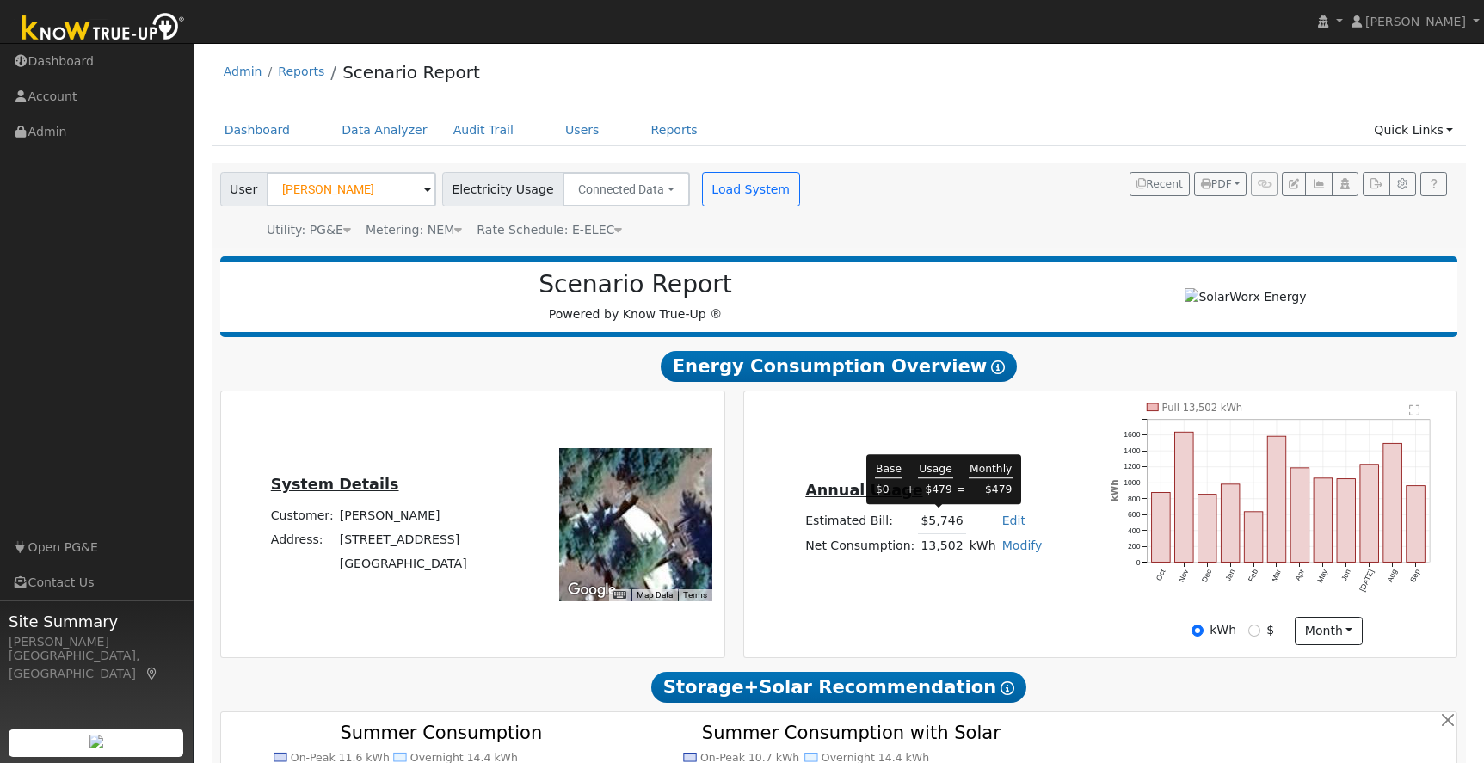
scroll to position [3, 0]
